Goal: Task Accomplishment & Management: Use online tool/utility

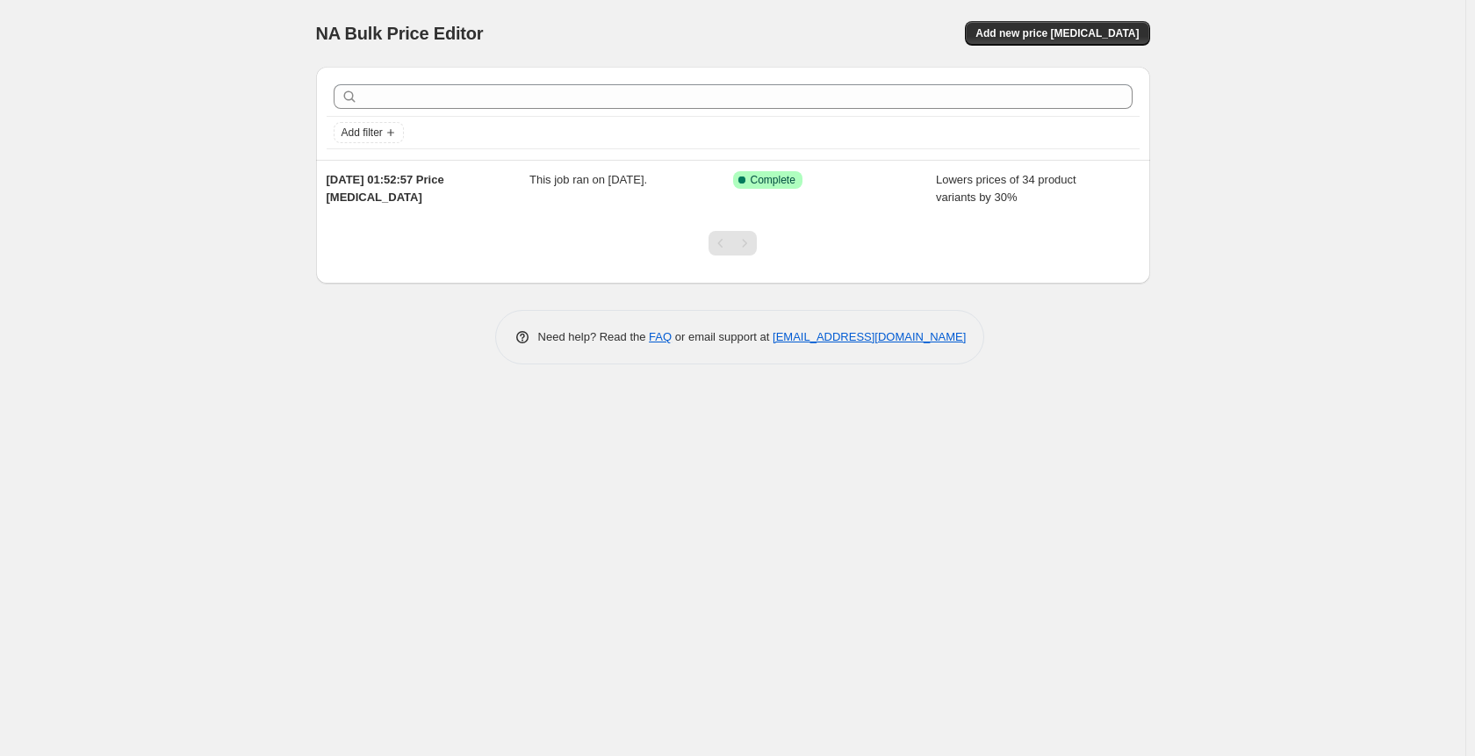
click at [666, 235] on div at bounding box center [733, 250] width 834 height 67
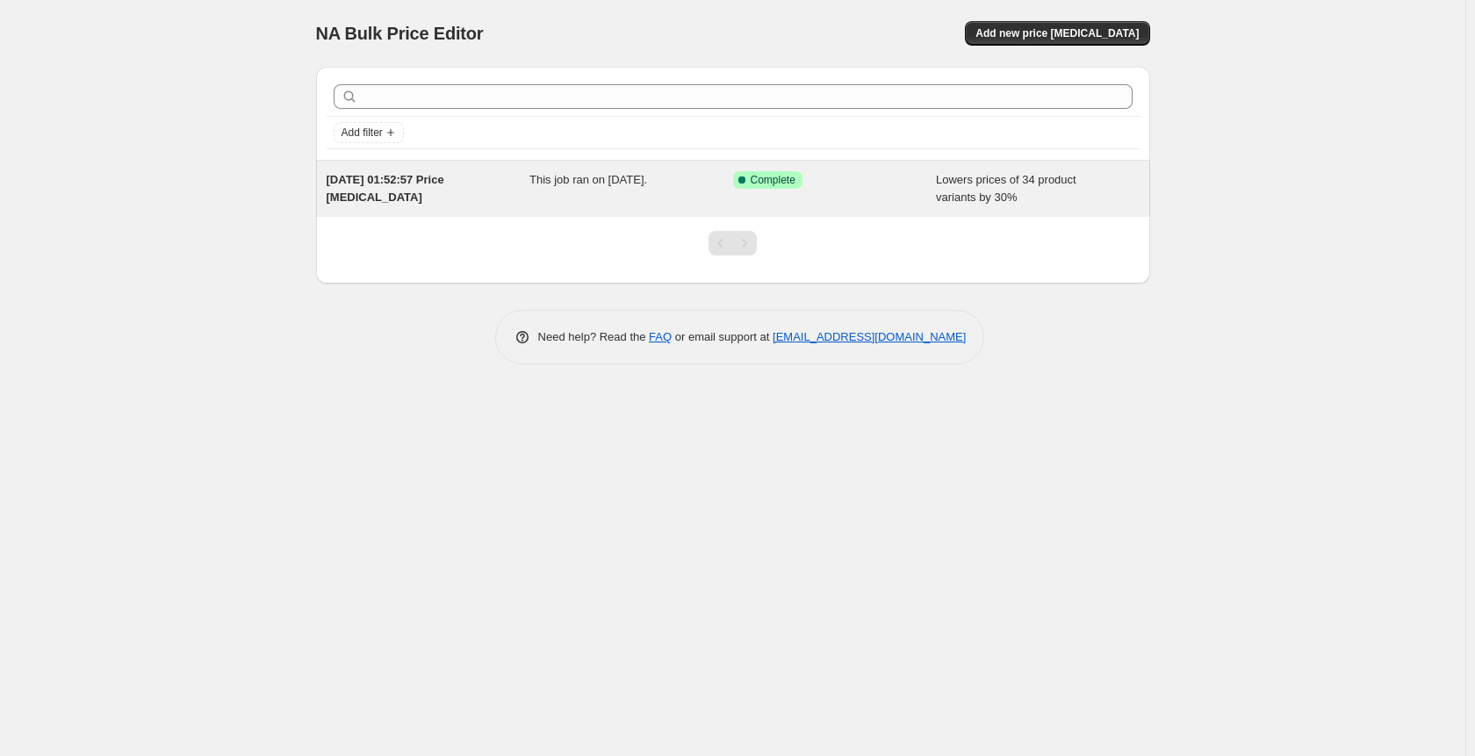
click at [755, 207] on div "15. Aug. 2025, 01:52:57 Price change job This job ran on 15. August 2025. Succe…" at bounding box center [733, 189] width 834 height 56
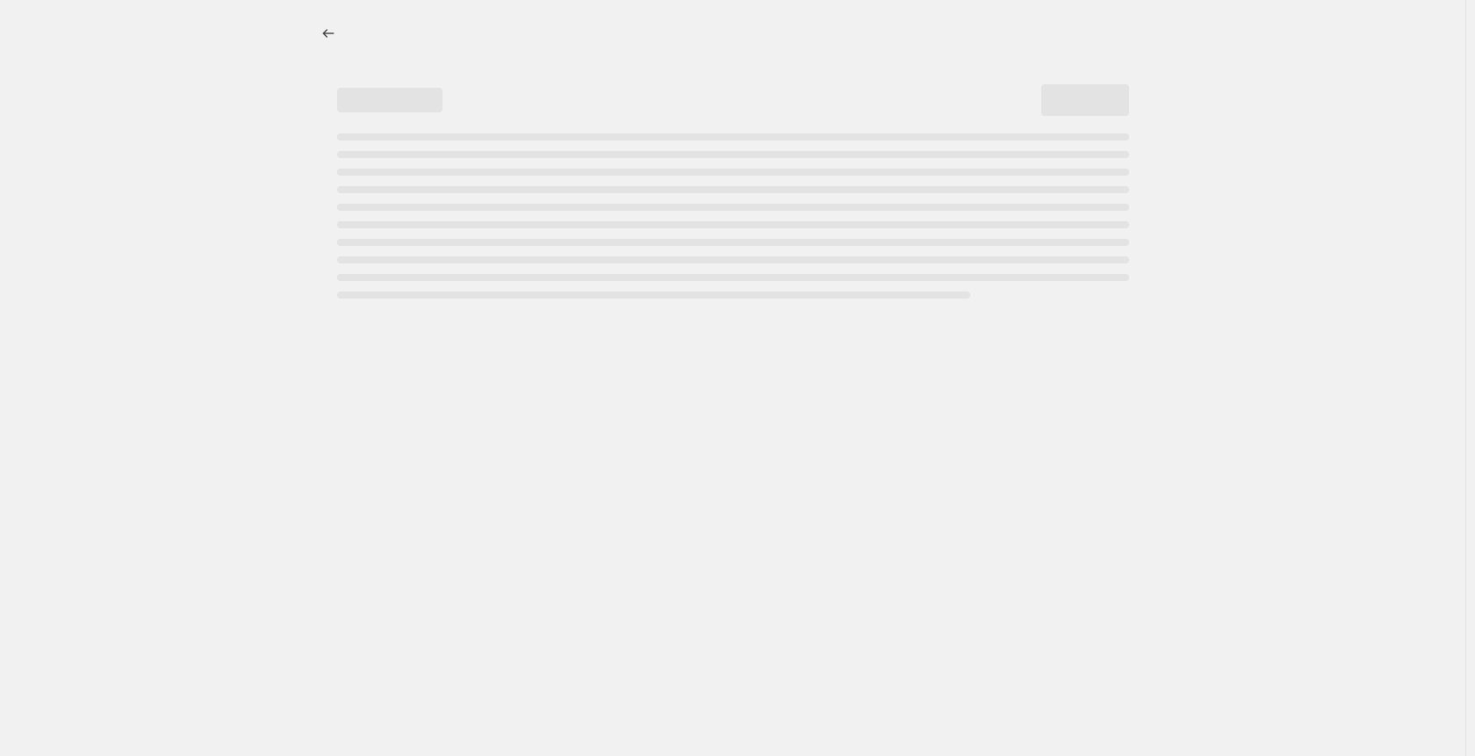
select select "percentage"
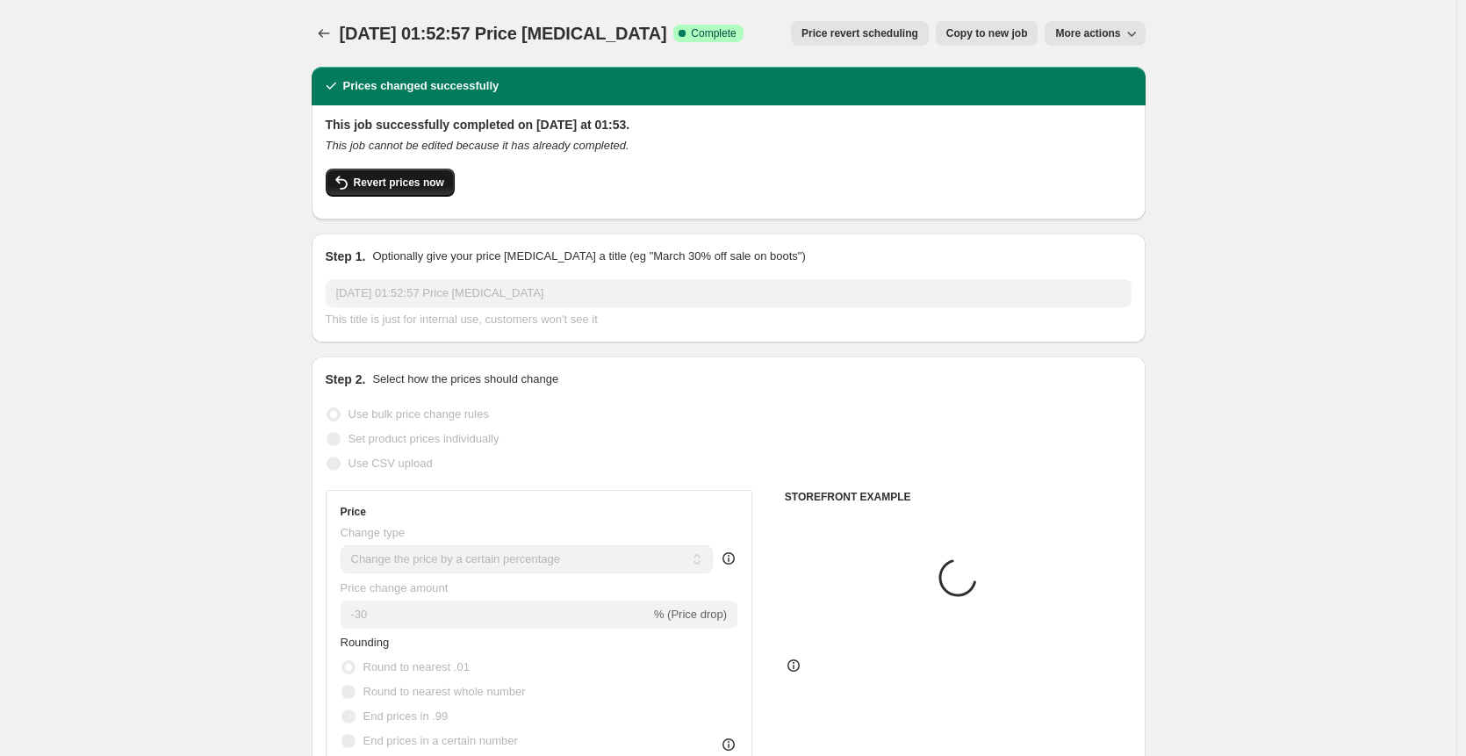
click at [367, 174] on button "Revert prices now" at bounding box center [390, 183] width 129 height 28
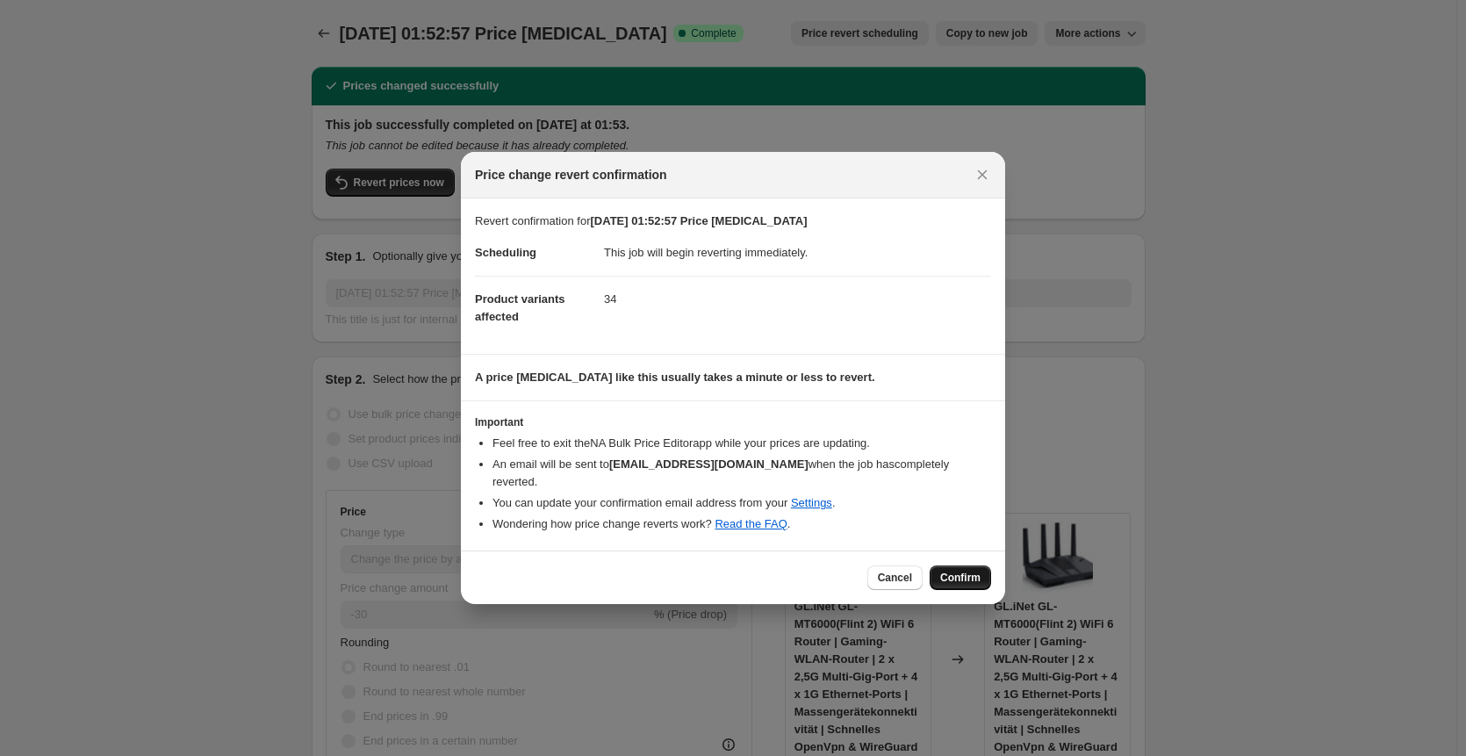
click at [946, 574] on span "Confirm" at bounding box center [960, 578] width 40 height 14
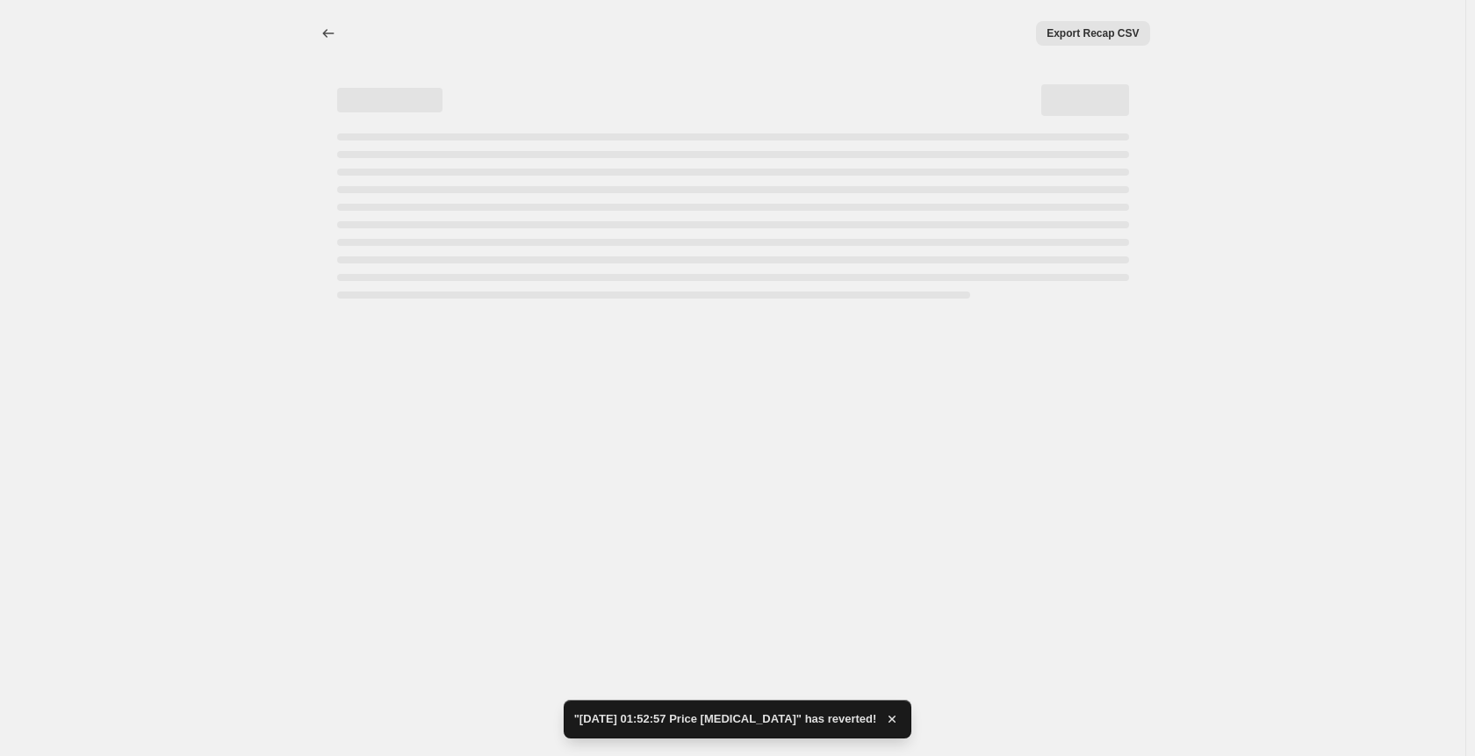
select select "percentage"
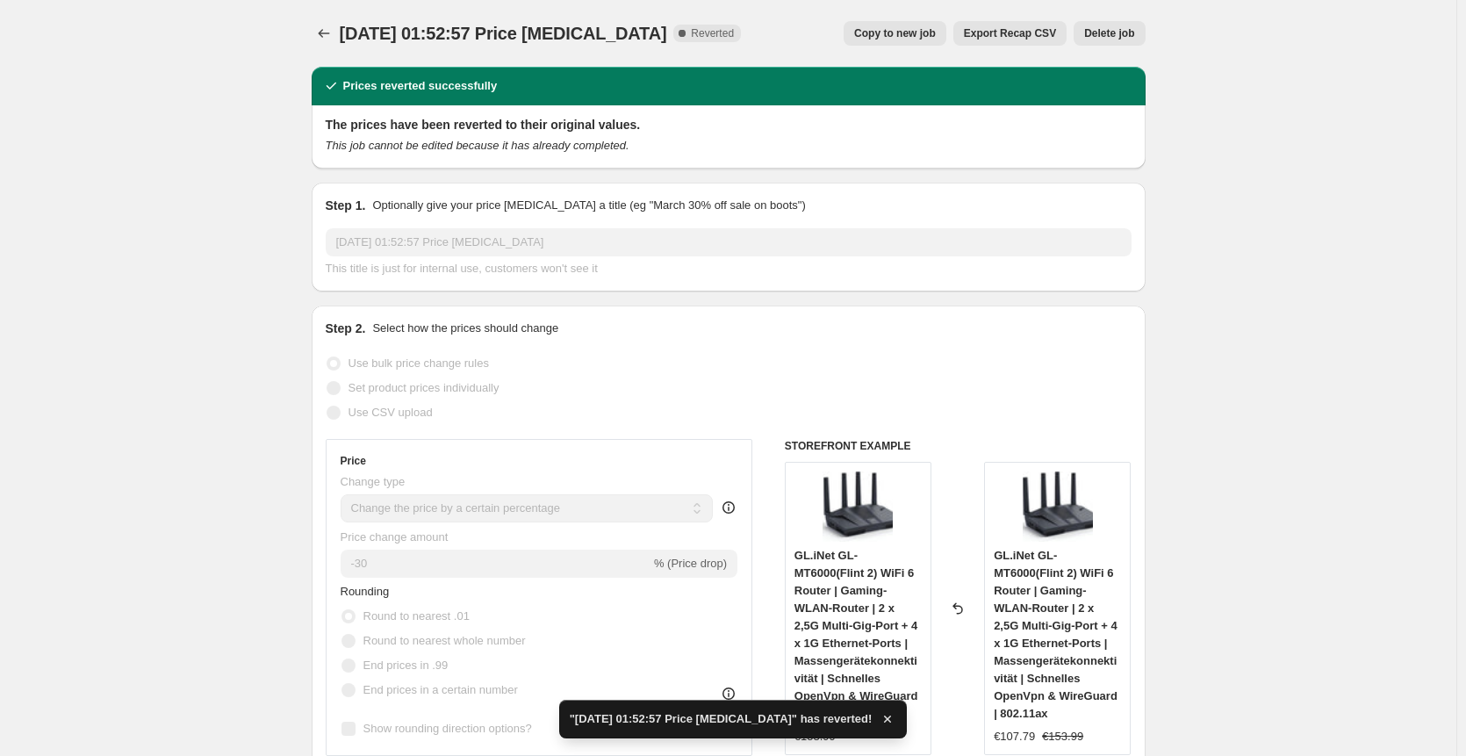
click at [1129, 32] on span "Delete job" at bounding box center [1109, 33] width 50 height 14
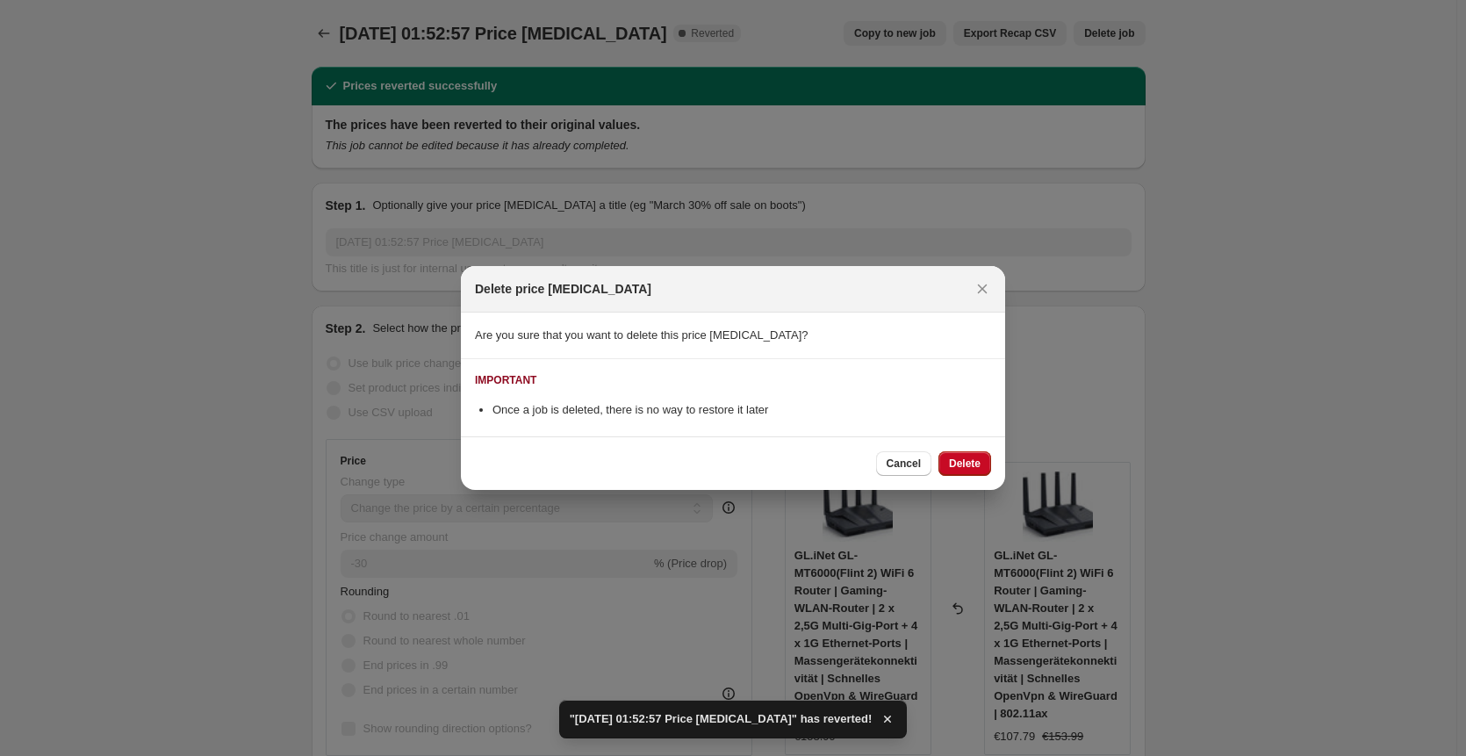
click at [962, 489] on div "Cancel Delete" at bounding box center [733, 463] width 544 height 54
click at [961, 442] on div "Cancel Delete" at bounding box center [733, 463] width 544 height 54
click at [966, 459] on button "Delete" at bounding box center [965, 463] width 53 height 25
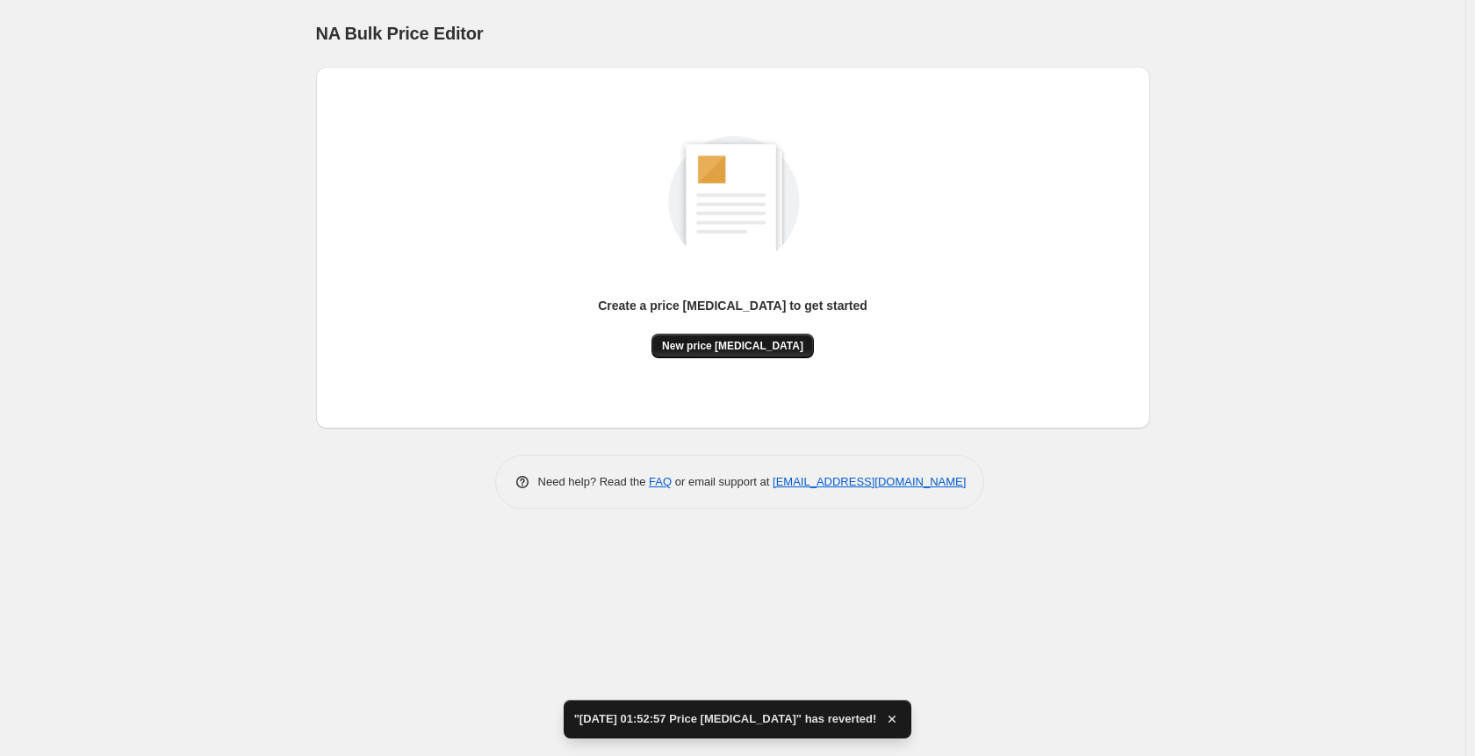
click at [748, 350] on span "New price [MEDICAL_DATA]" at bounding box center [732, 346] width 141 height 14
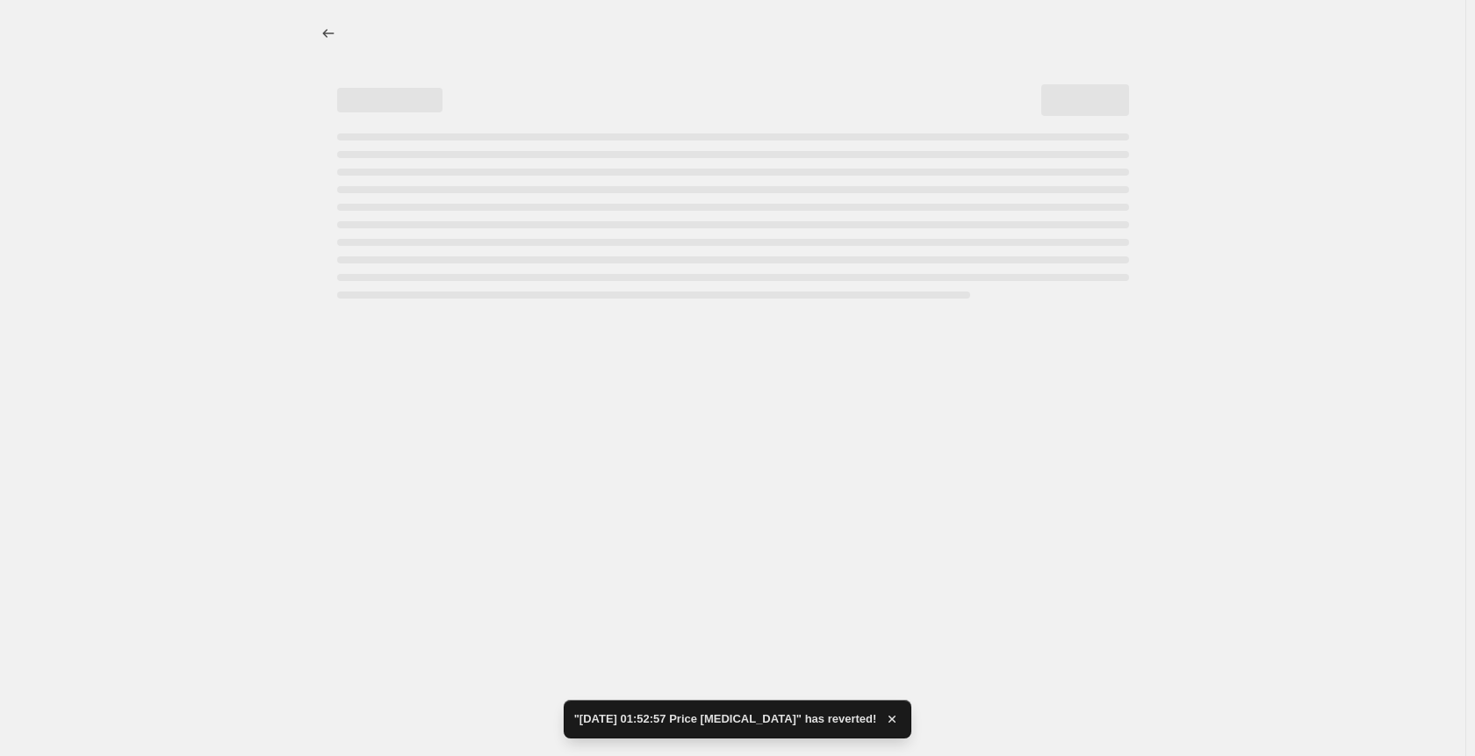
select select "percentage"
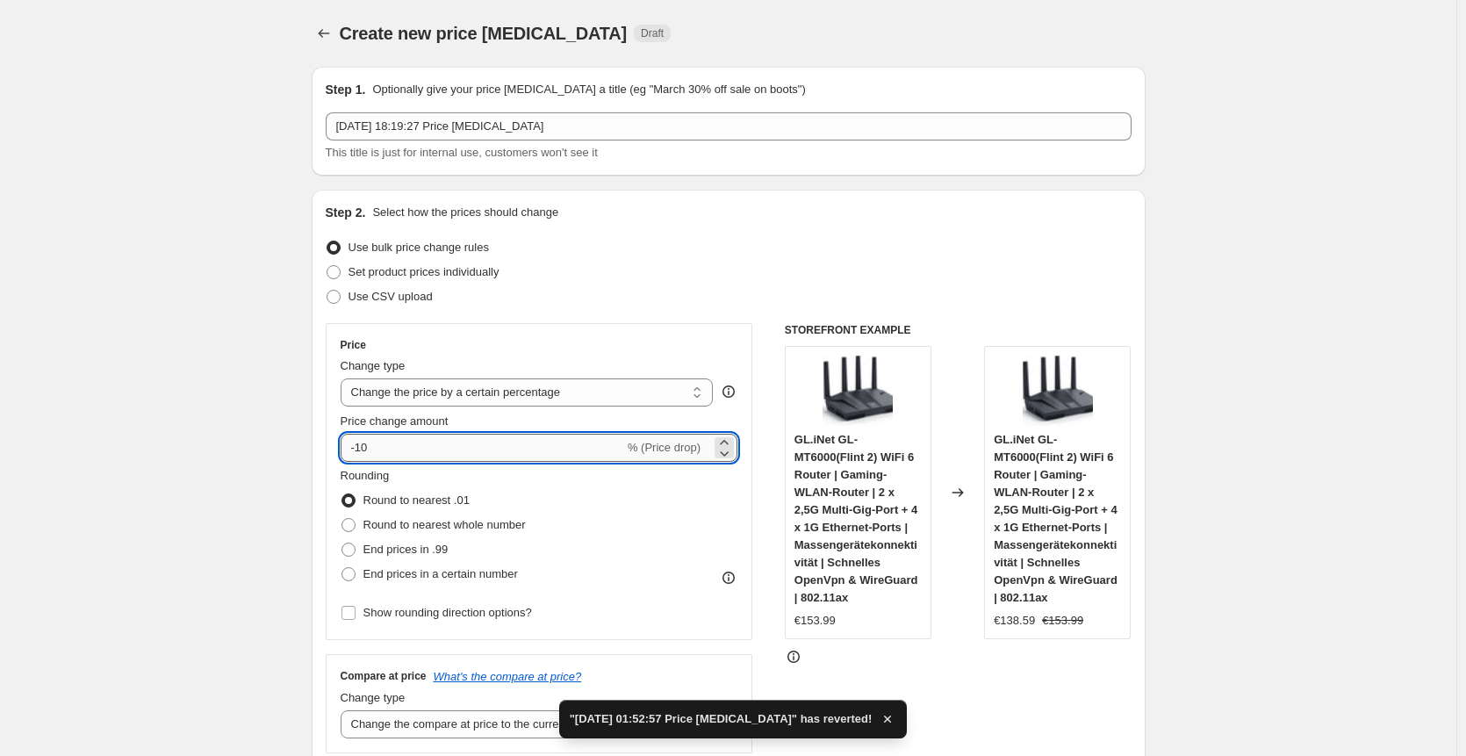
click at [400, 452] on input "-10" at bounding box center [483, 448] width 284 height 28
type input "-1"
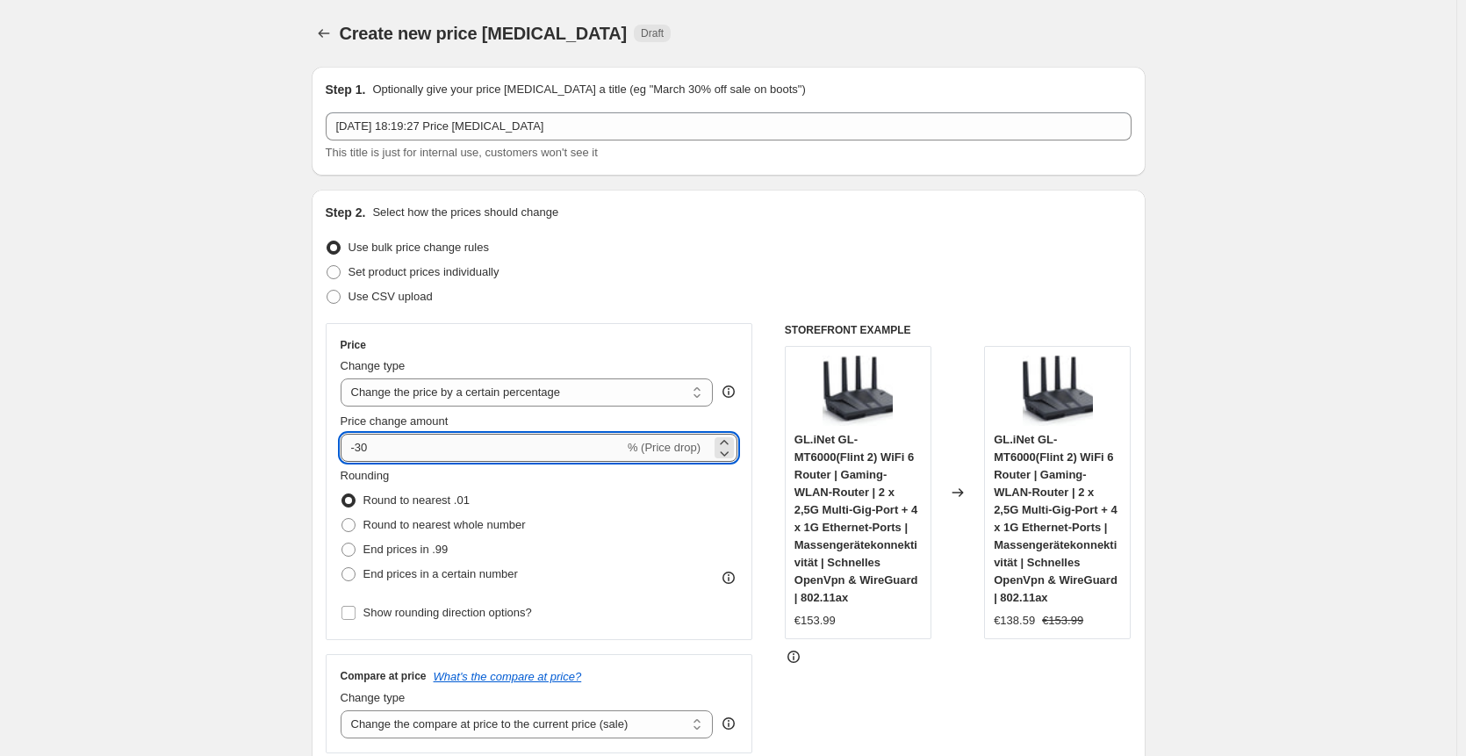
type input "-3"
type input "-25"
click at [342, 434] on div "Price Change type Change the price to a certain amount Change the price by a ce…" at bounding box center [540, 481] width 428 height 317
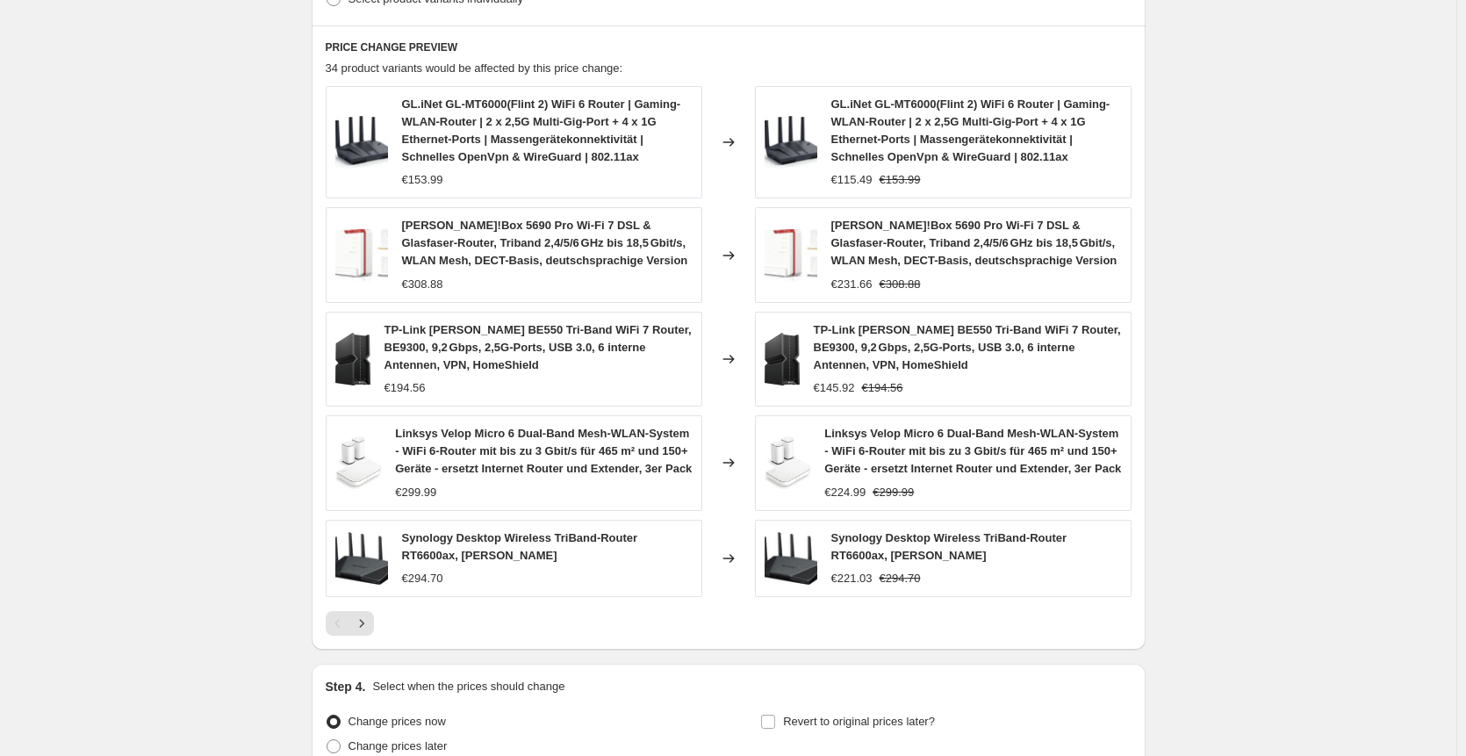
scroll to position [1133, 0]
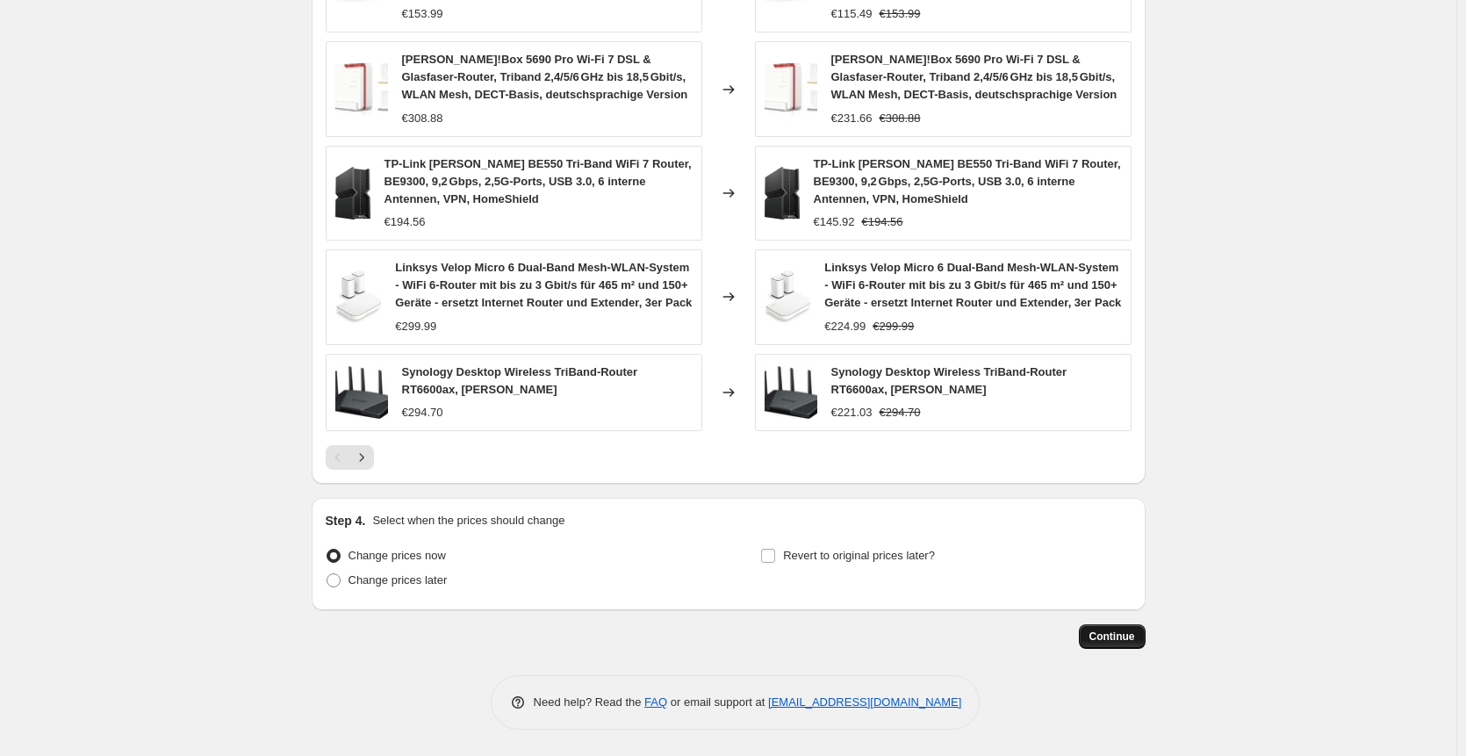
click at [1109, 626] on button "Continue" at bounding box center [1112, 636] width 67 height 25
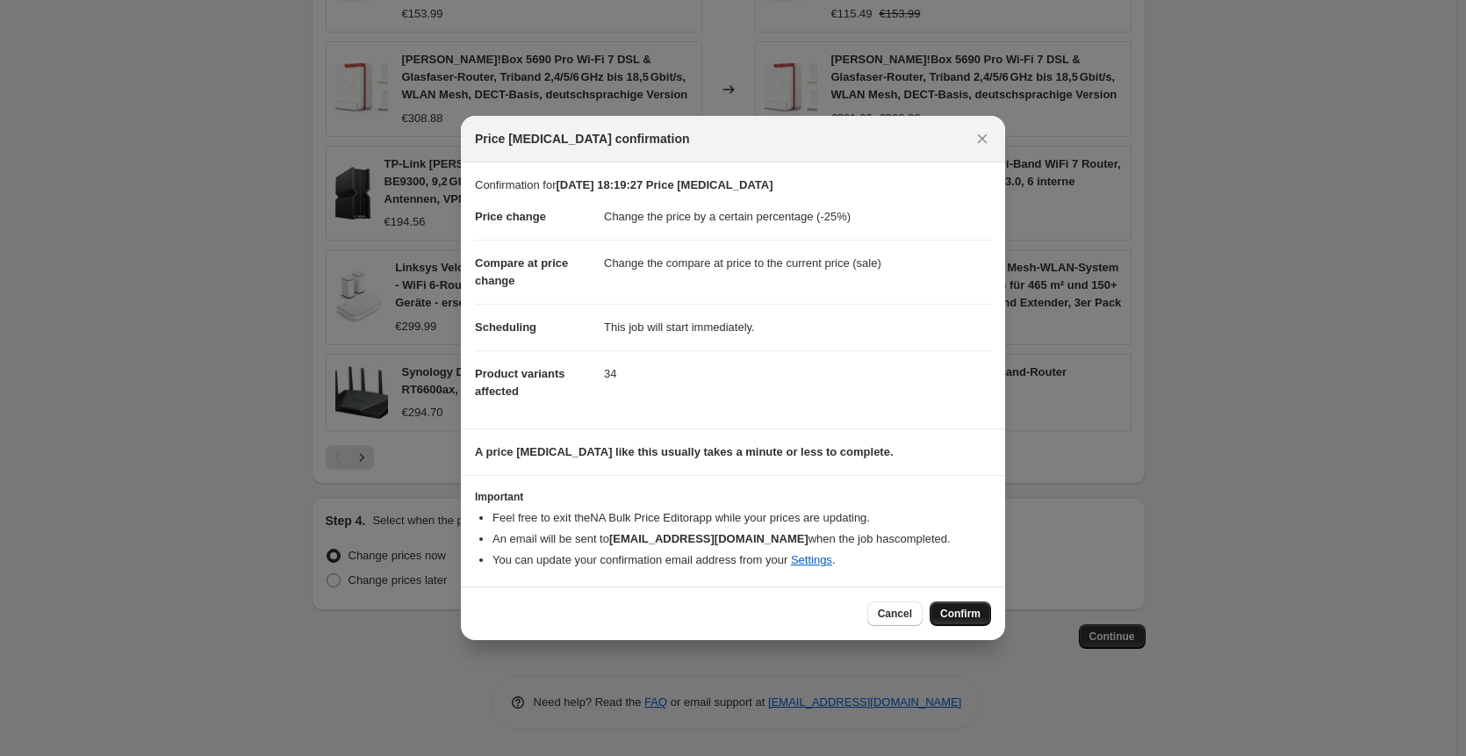
click at [949, 621] on span "Confirm" at bounding box center [960, 614] width 40 height 14
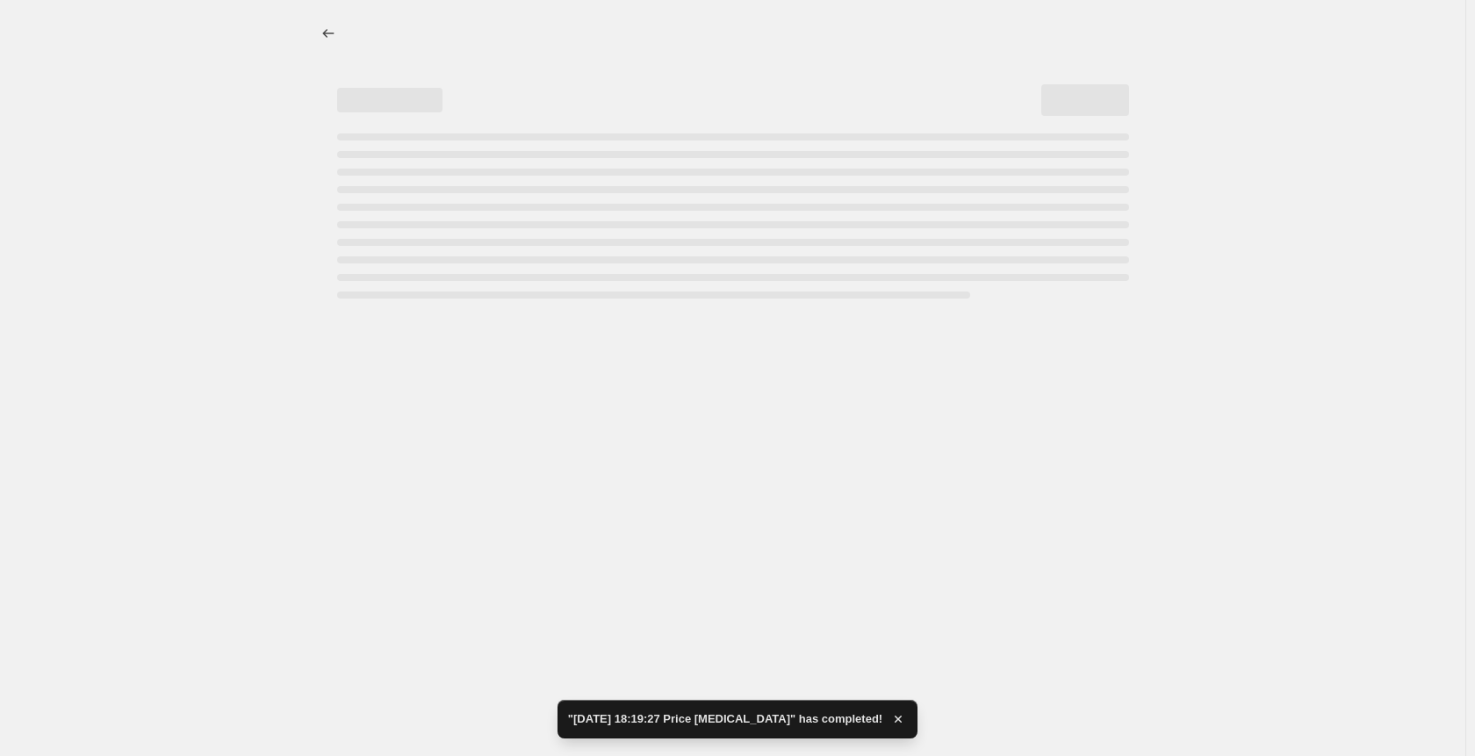
select select "percentage"
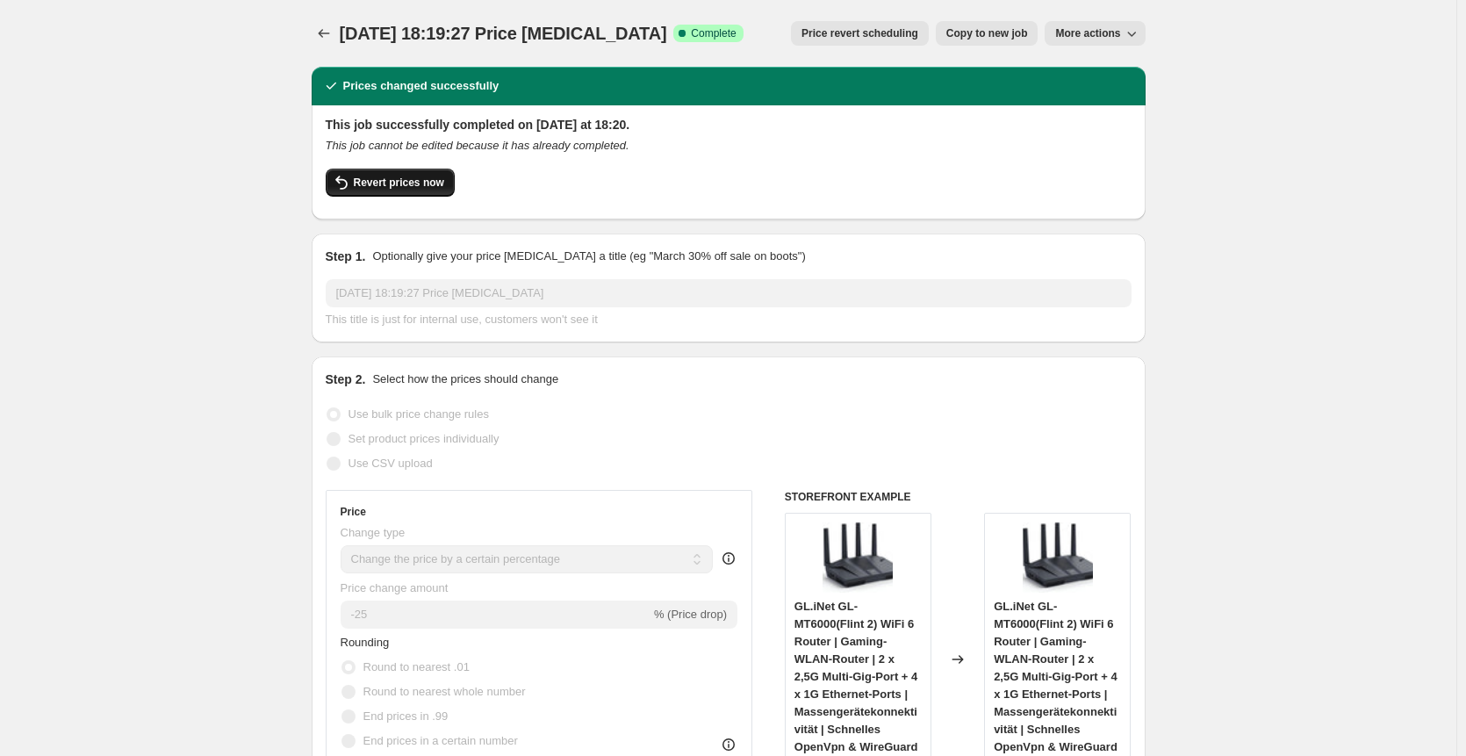
click at [396, 181] on span "Revert prices now" at bounding box center [399, 183] width 90 height 14
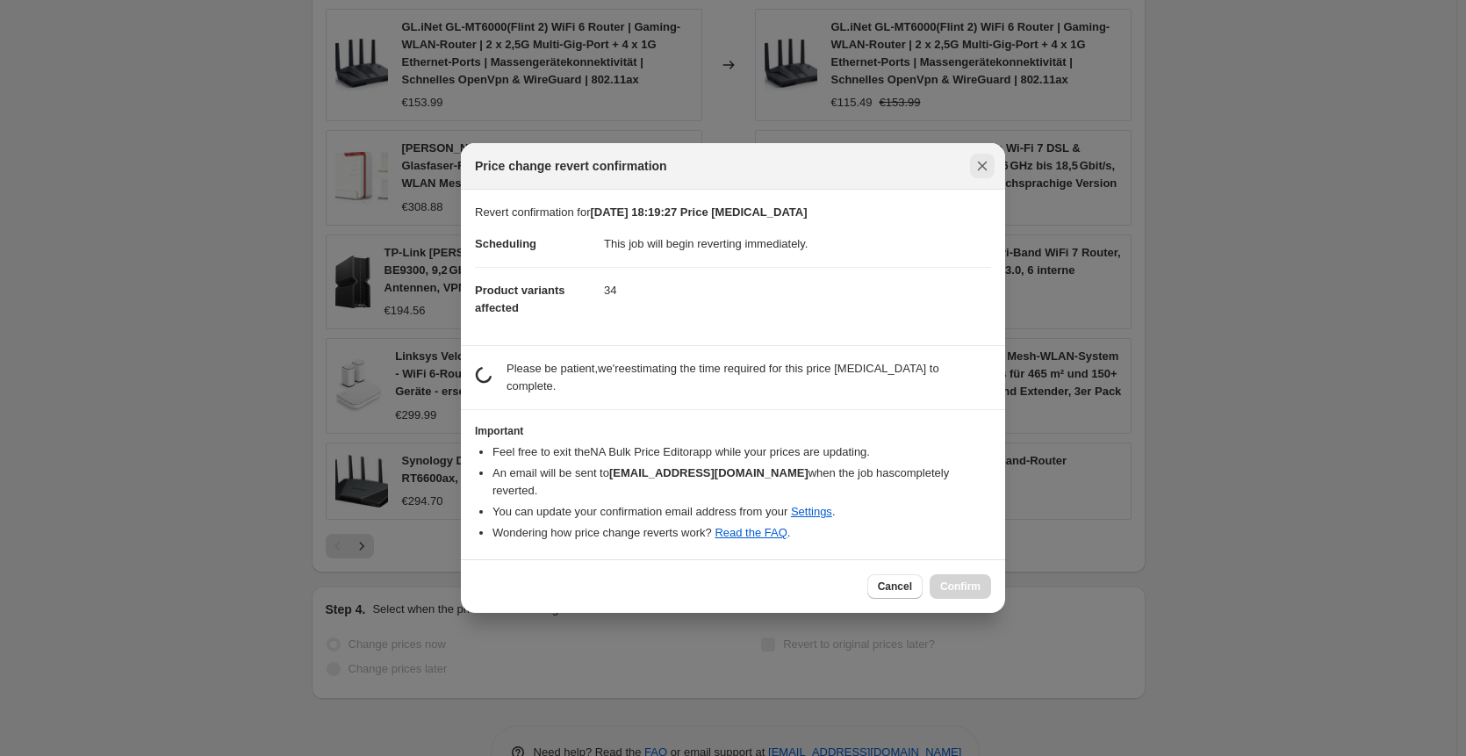
click at [994, 178] on button "Close" at bounding box center [982, 166] width 25 height 25
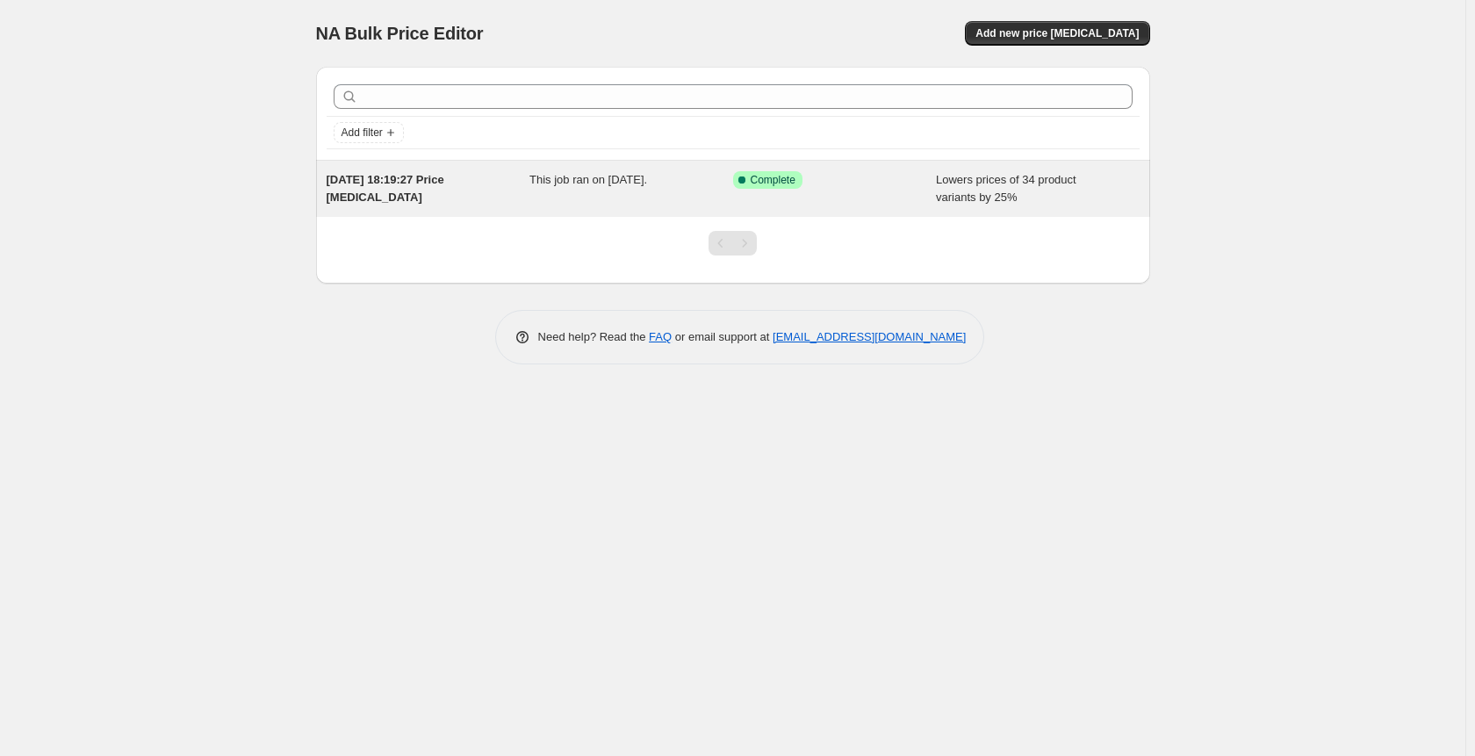
click at [422, 180] on span "[DATE] 18:19:27 Price [MEDICAL_DATA]" at bounding box center [386, 188] width 118 height 31
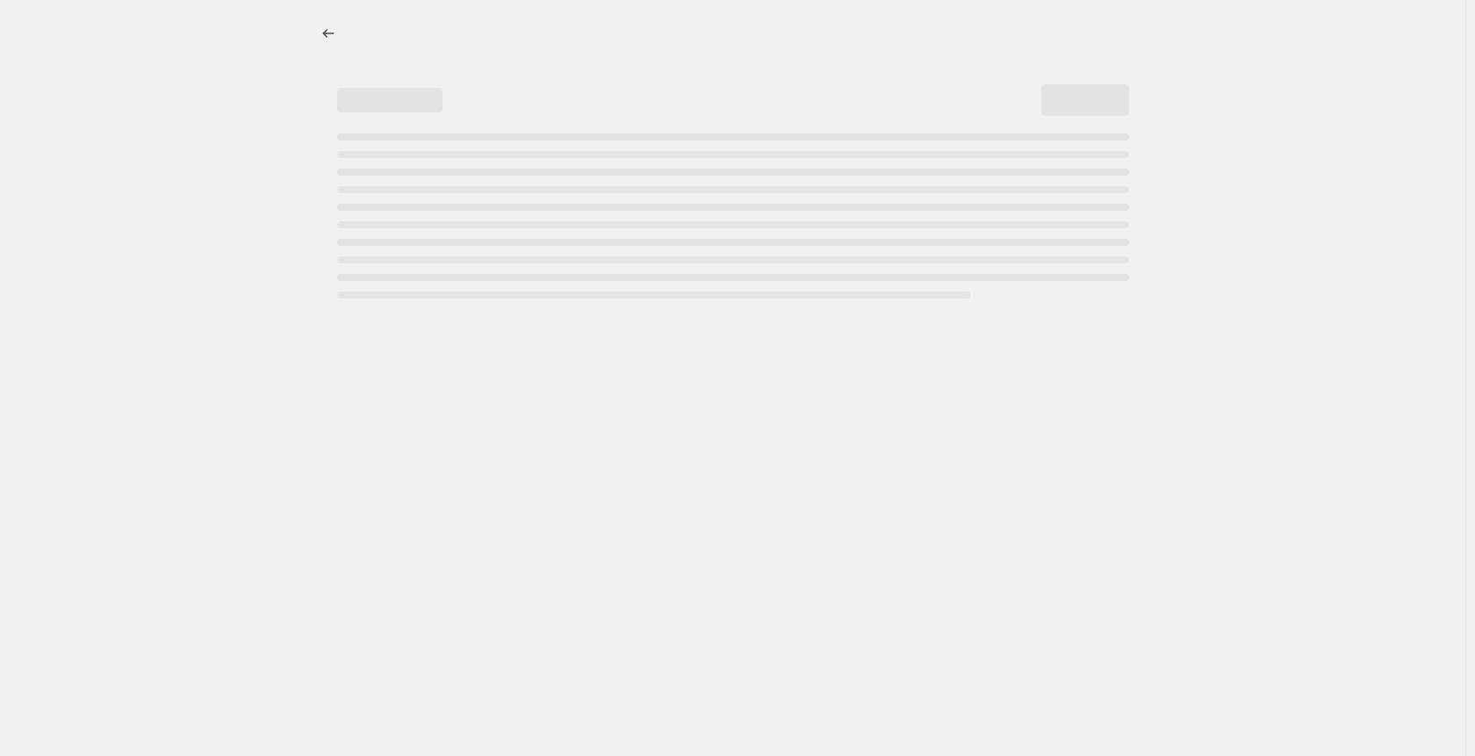
select select "percentage"
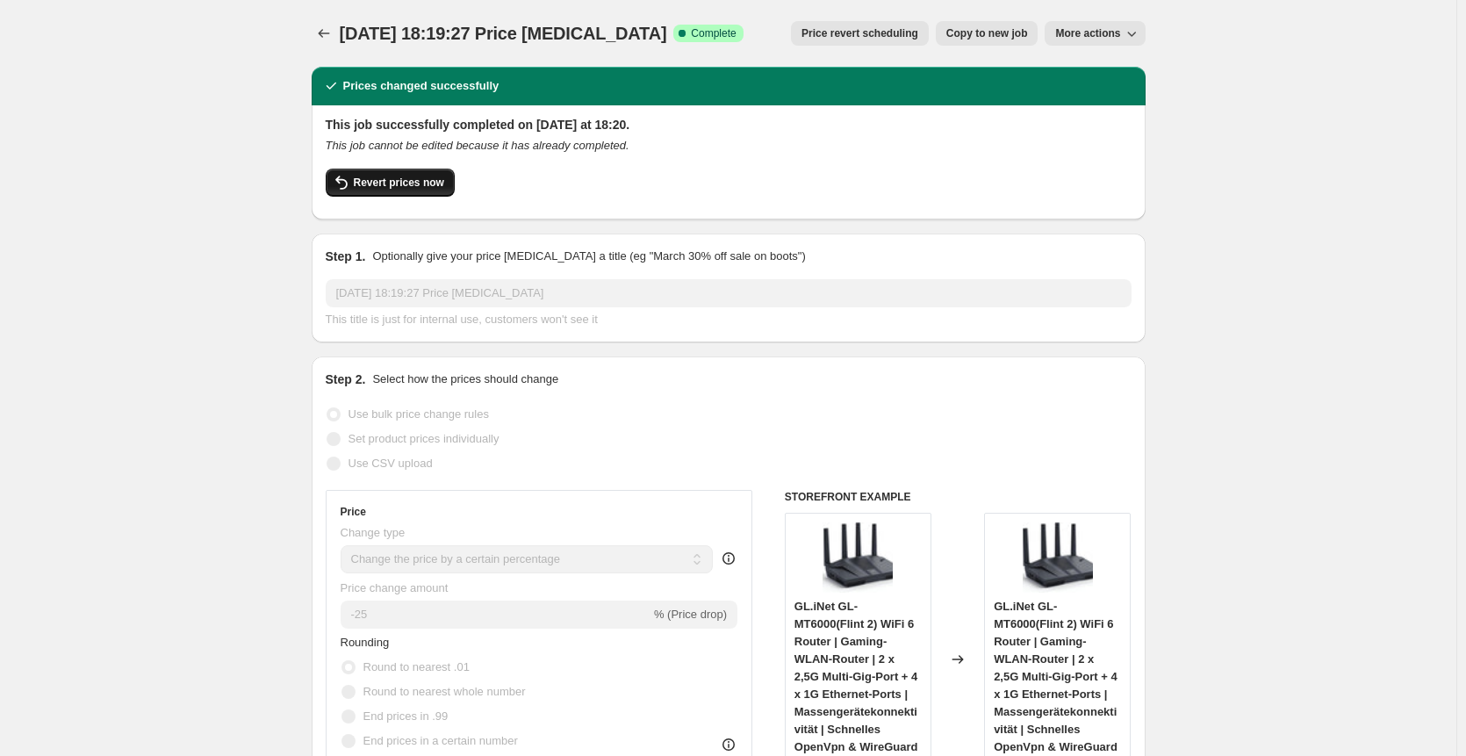
click at [414, 188] on span "Revert prices now" at bounding box center [399, 183] width 90 height 14
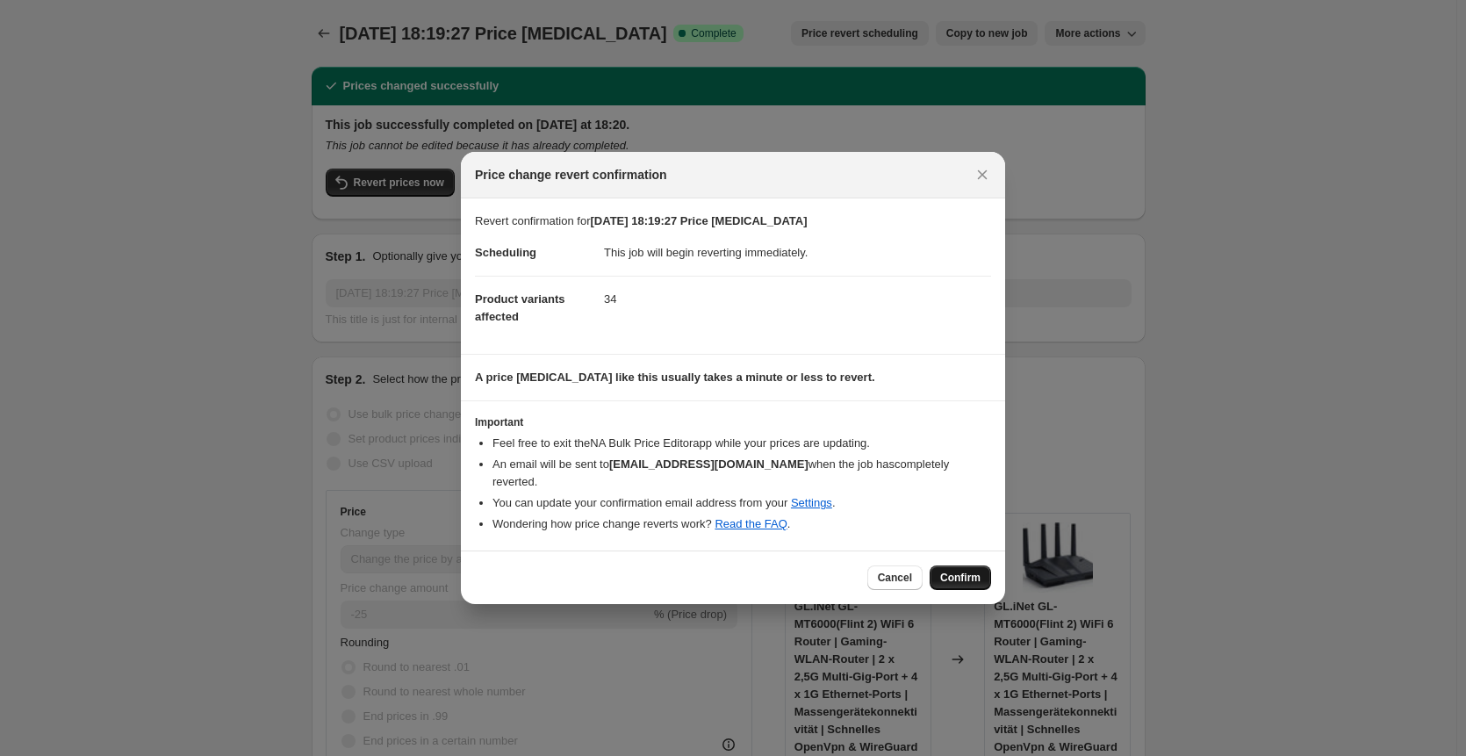
click at [959, 565] on button "Confirm" at bounding box center [960, 577] width 61 height 25
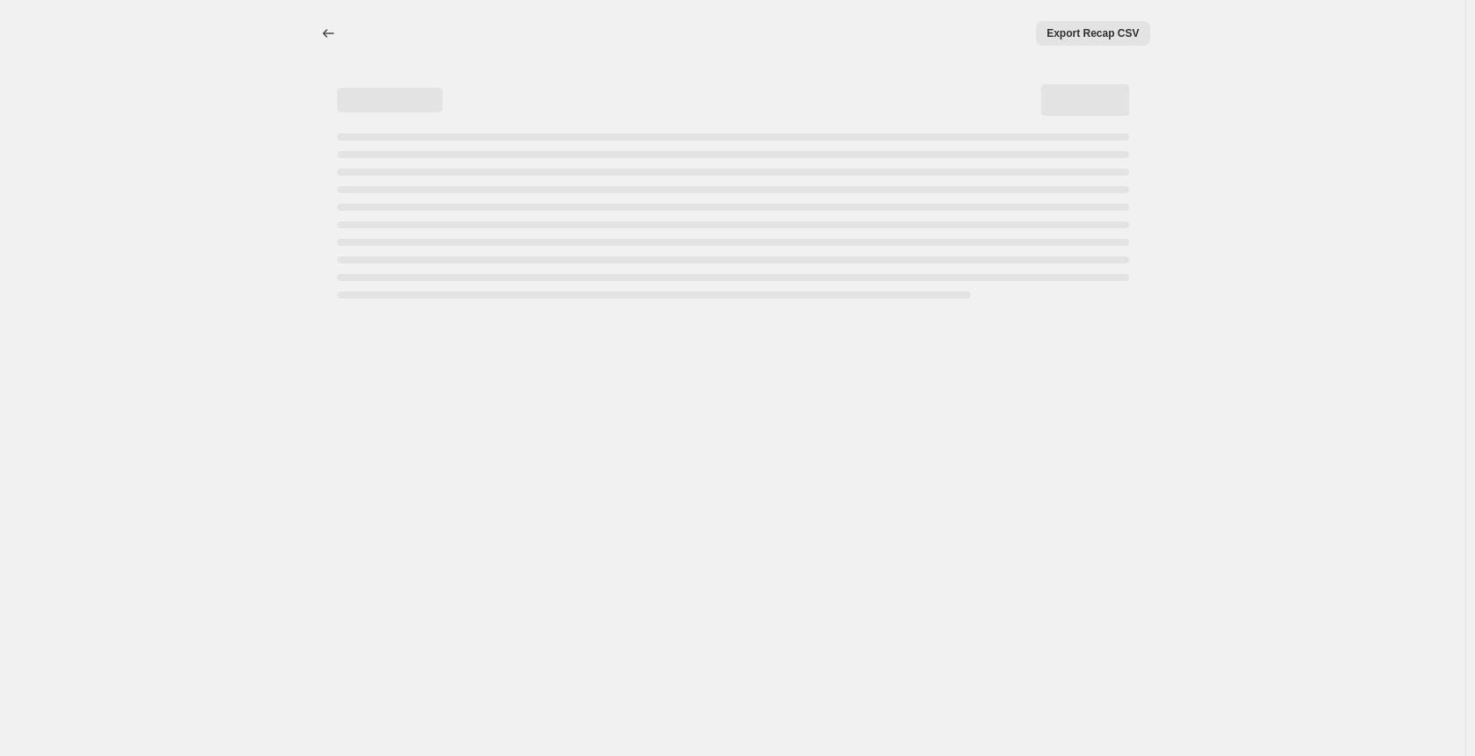
select select "percentage"
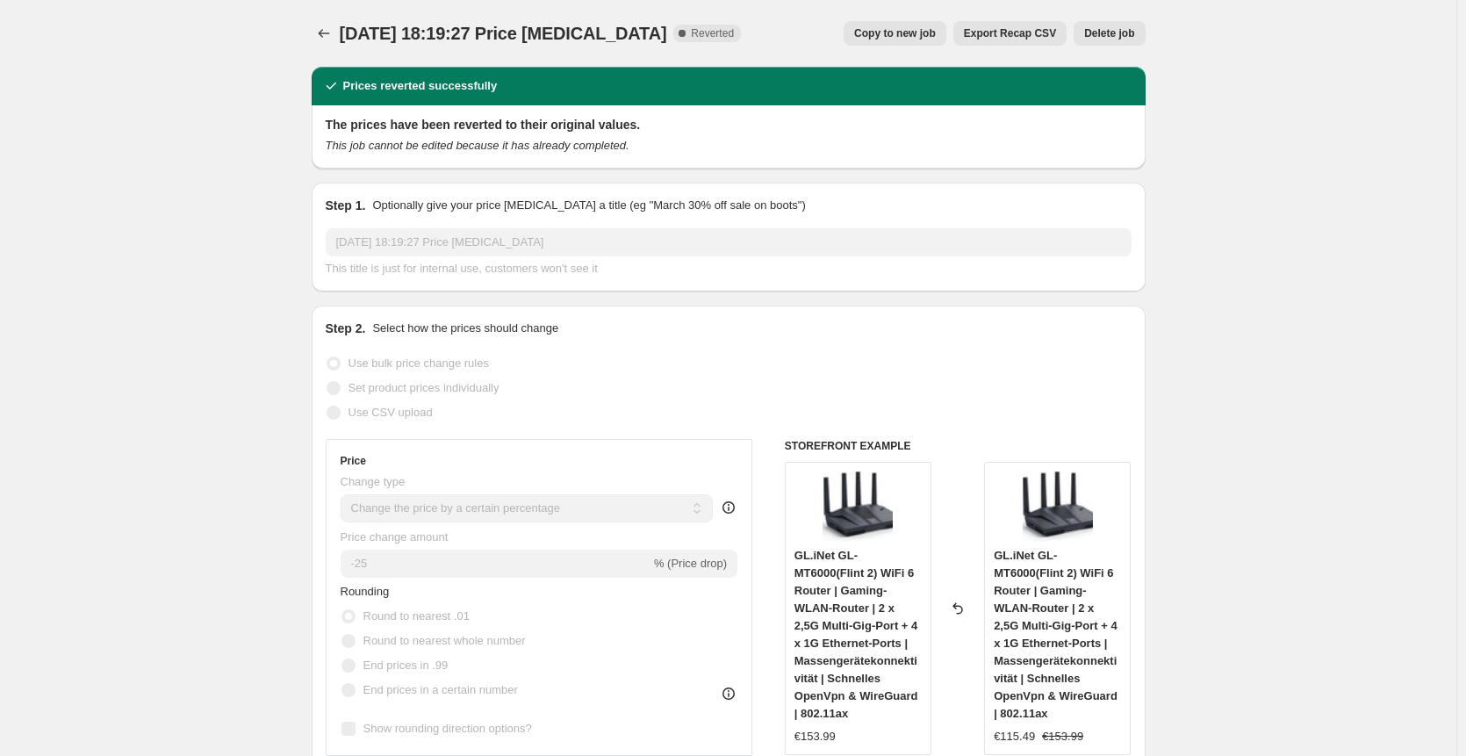
click at [1111, 32] on span "Delete job" at bounding box center [1109, 33] width 50 height 14
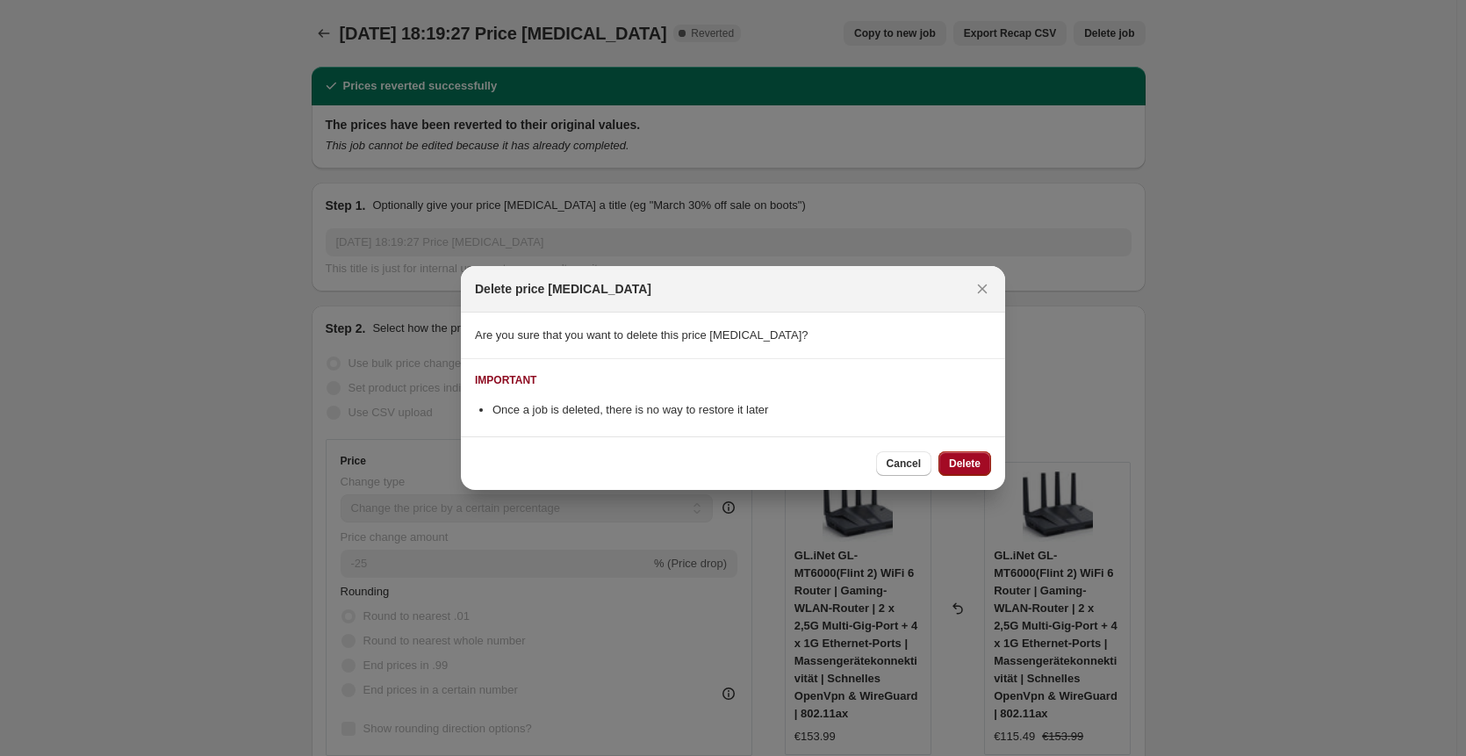
click at [966, 459] on span "Delete" at bounding box center [965, 464] width 32 height 14
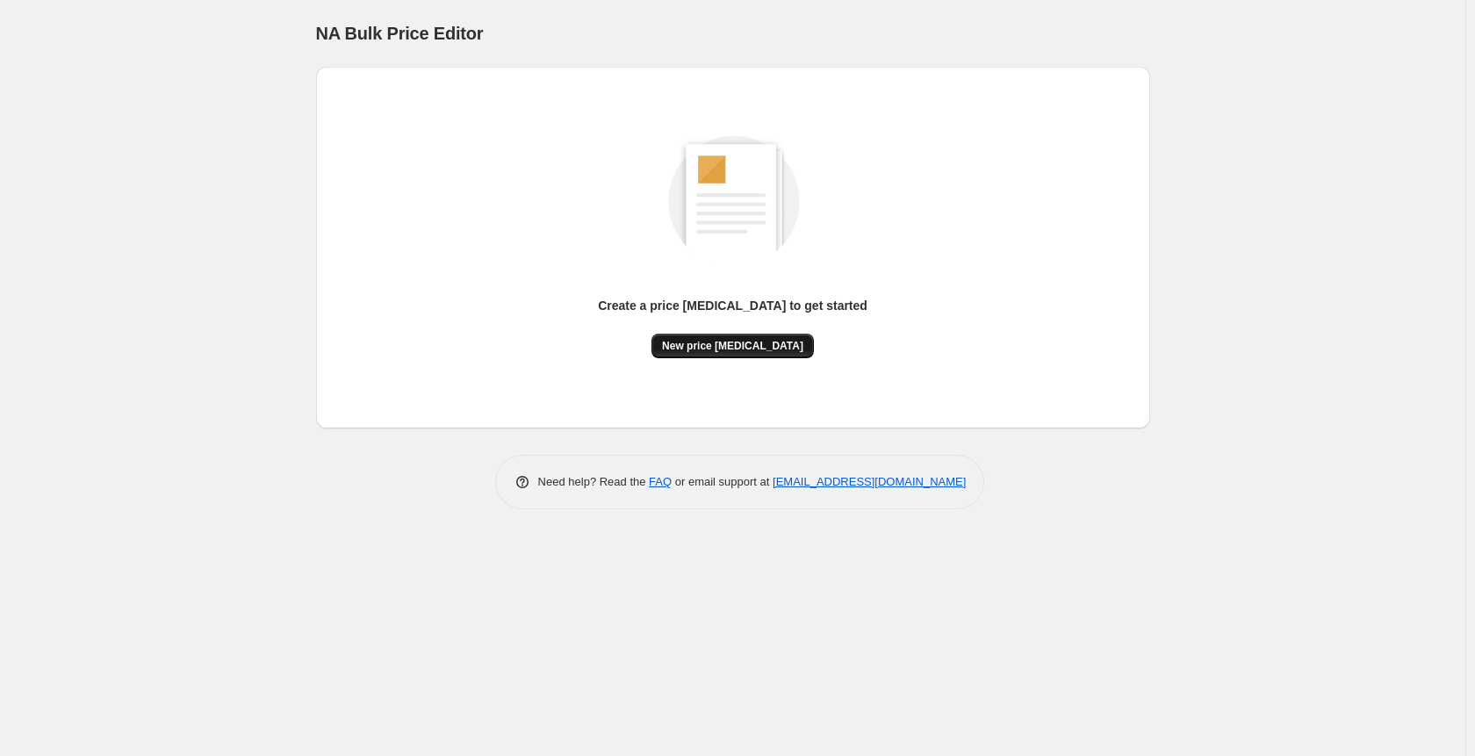
click at [738, 342] on span "New price [MEDICAL_DATA]" at bounding box center [732, 346] width 141 height 14
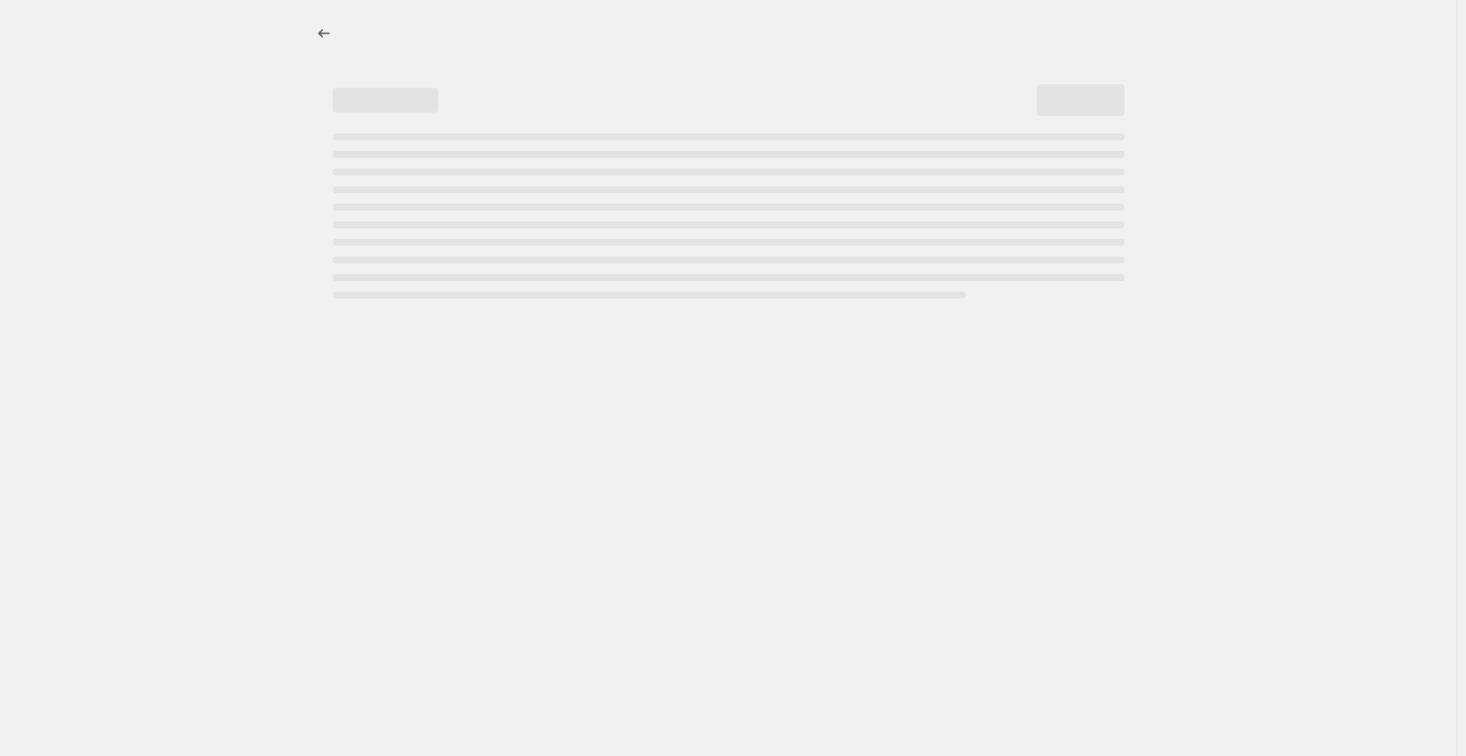
select select "percentage"
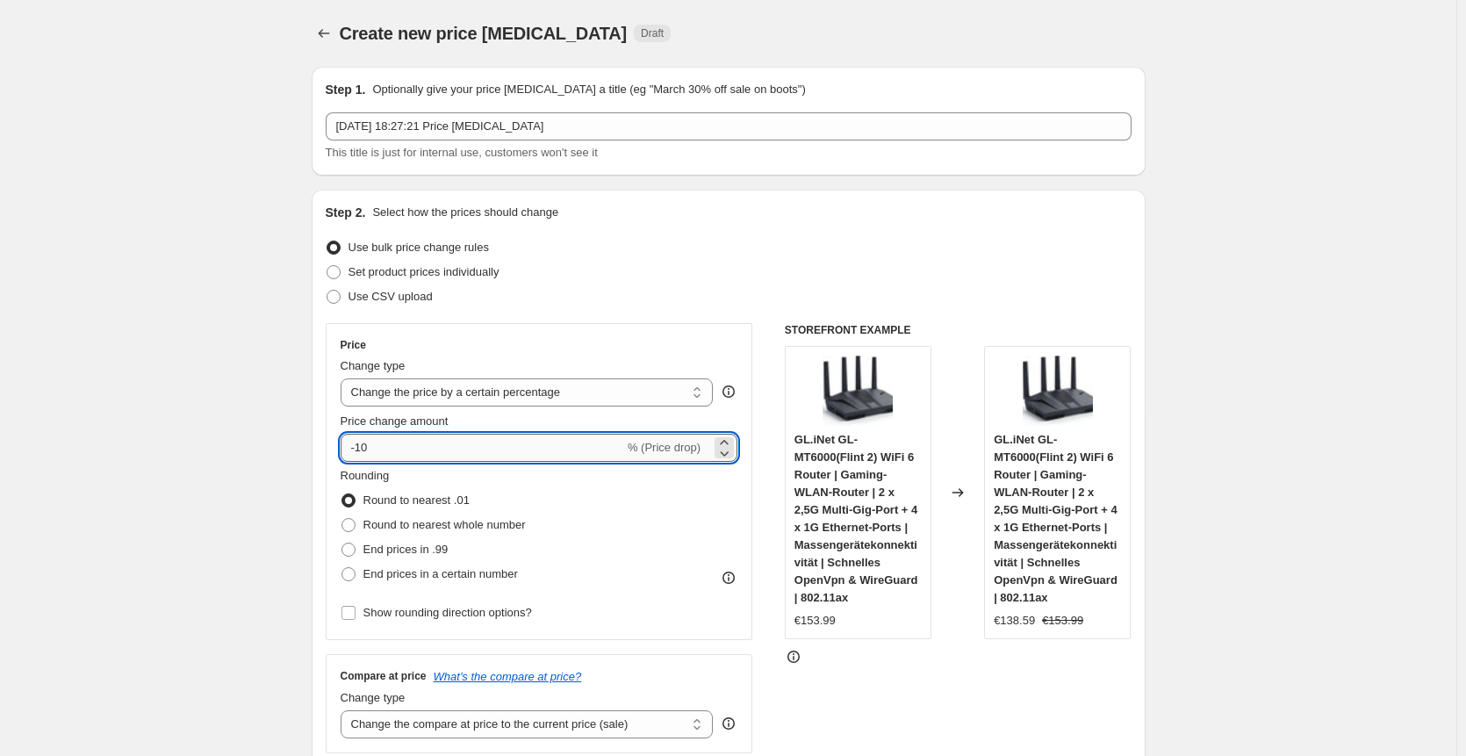
click at [449, 438] on input "-10" at bounding box center [483, 448] width 284 height 28
type input "-1"
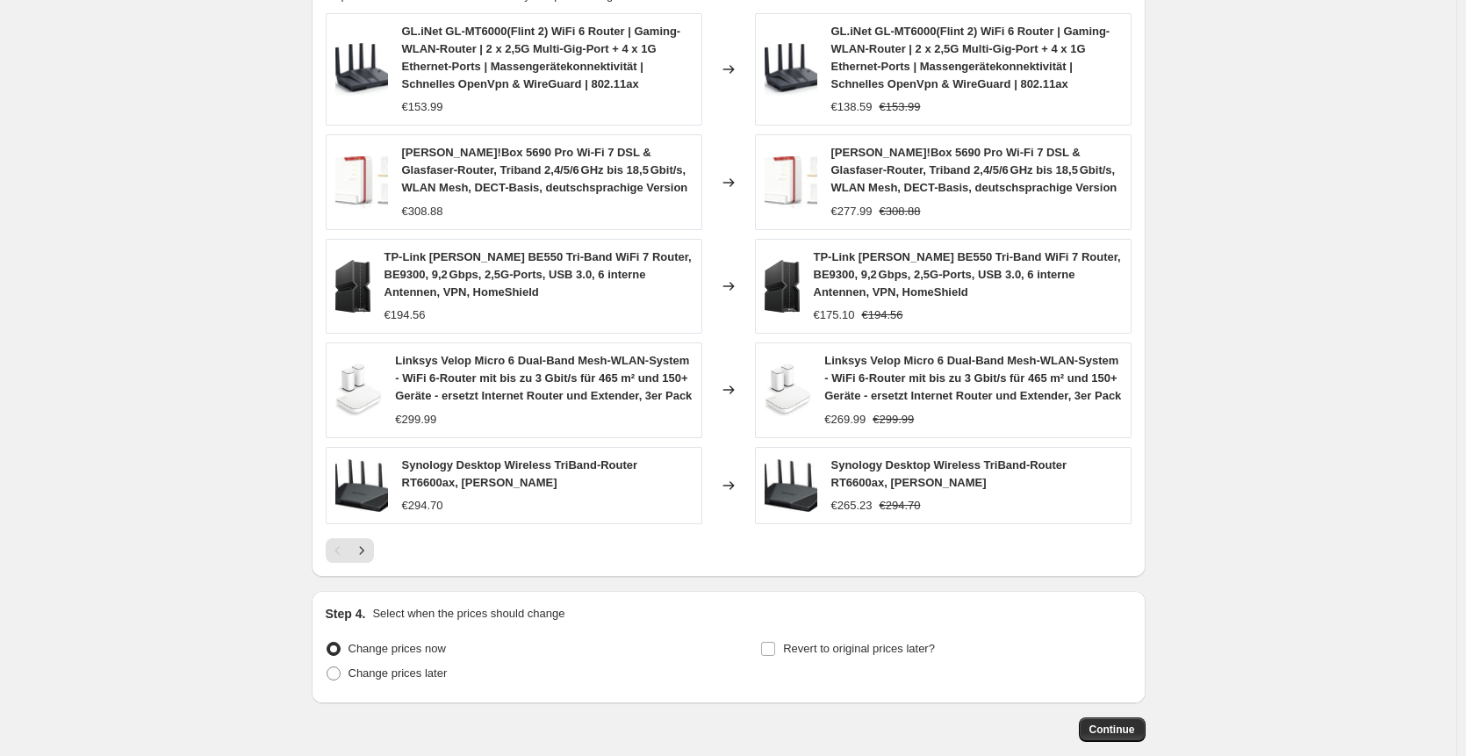
scroll to position [1133, 0]
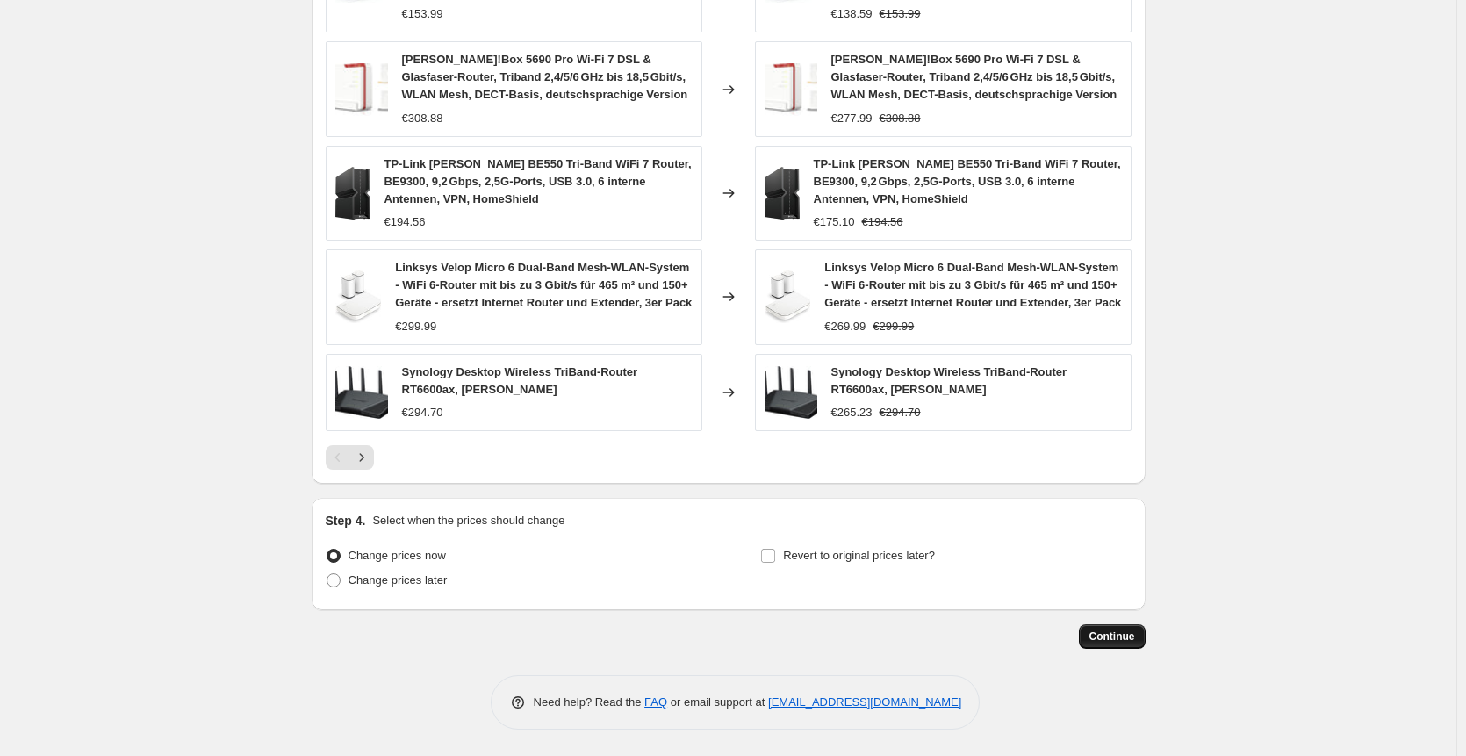
type input "-25"
click at [1143, 636] on button "Continue" at bounding box center [1112, 636] width 67 height 25
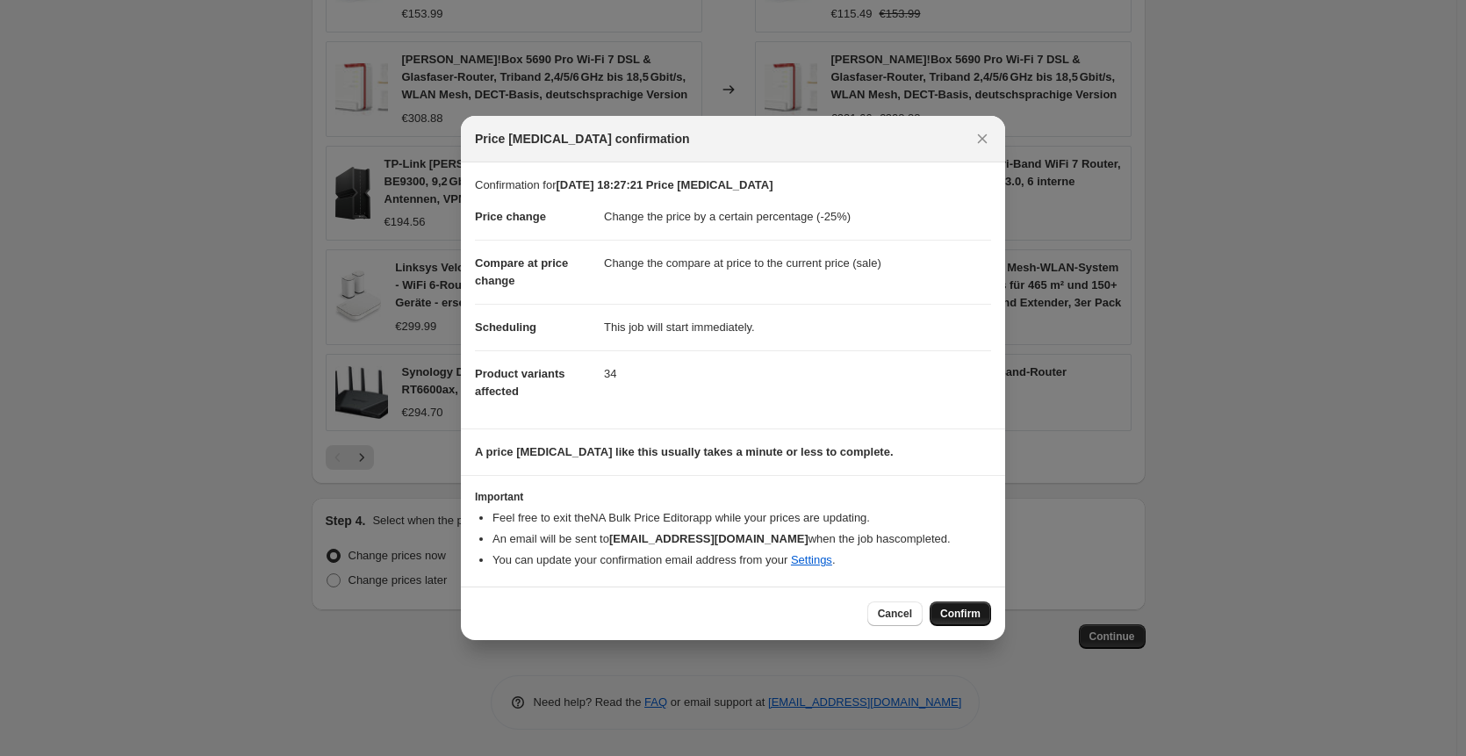
click at [978, 619] on span "Confirm" at bounding box center [960, 614] width 40 height 14
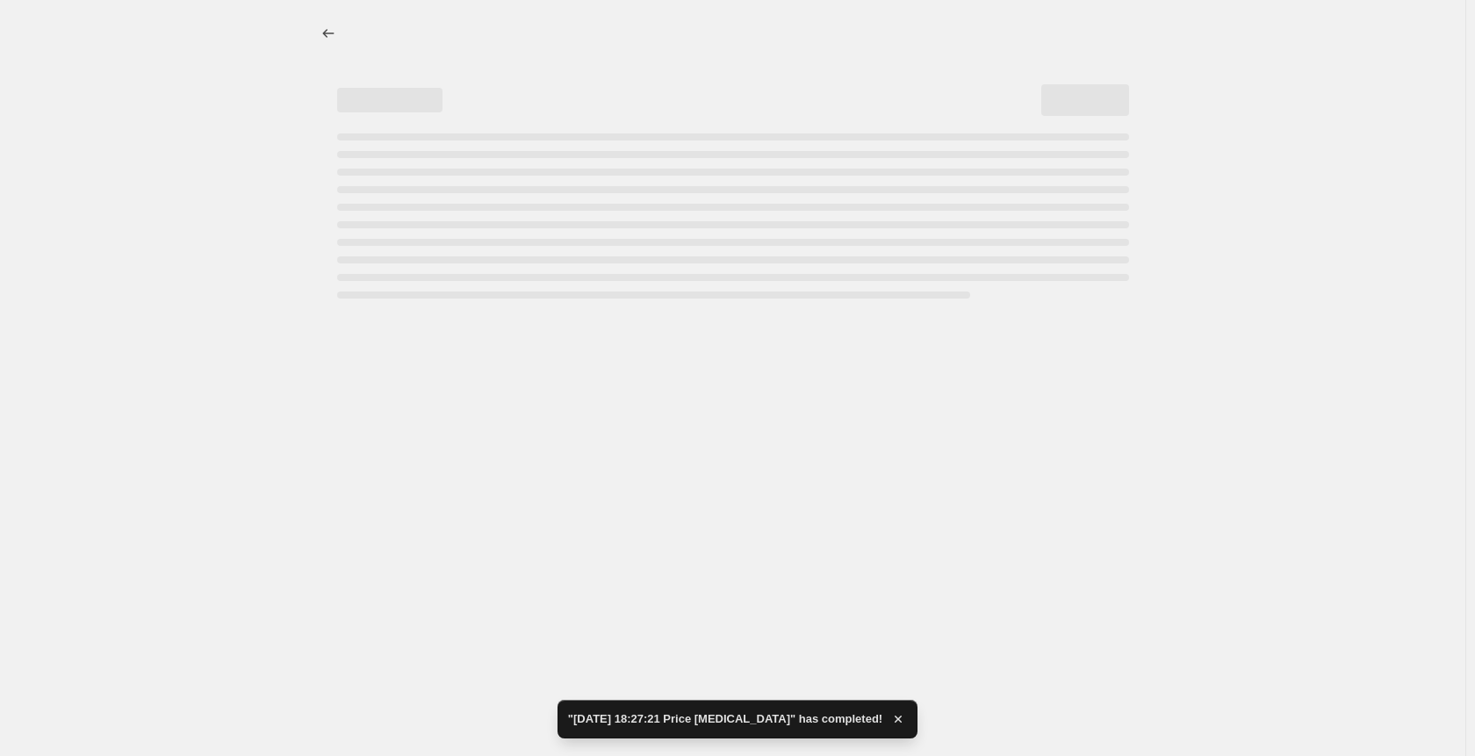
select select "percentage"
